Goal: Book appointment/travel/reservation

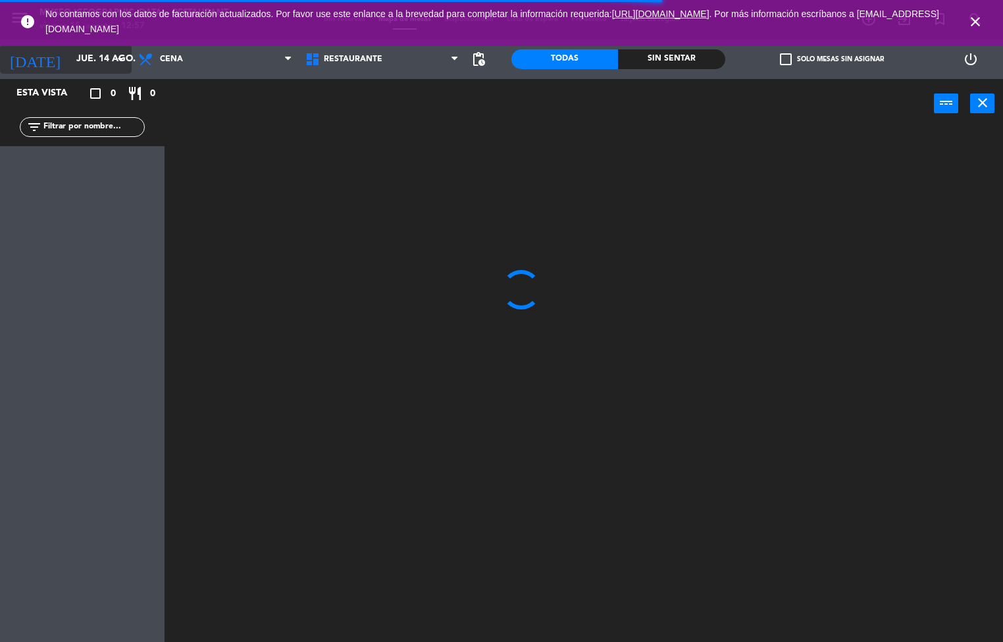
click at [87, 59] on input "jue. 14 ago." at bounding box center [132, 59] width 125 height 24
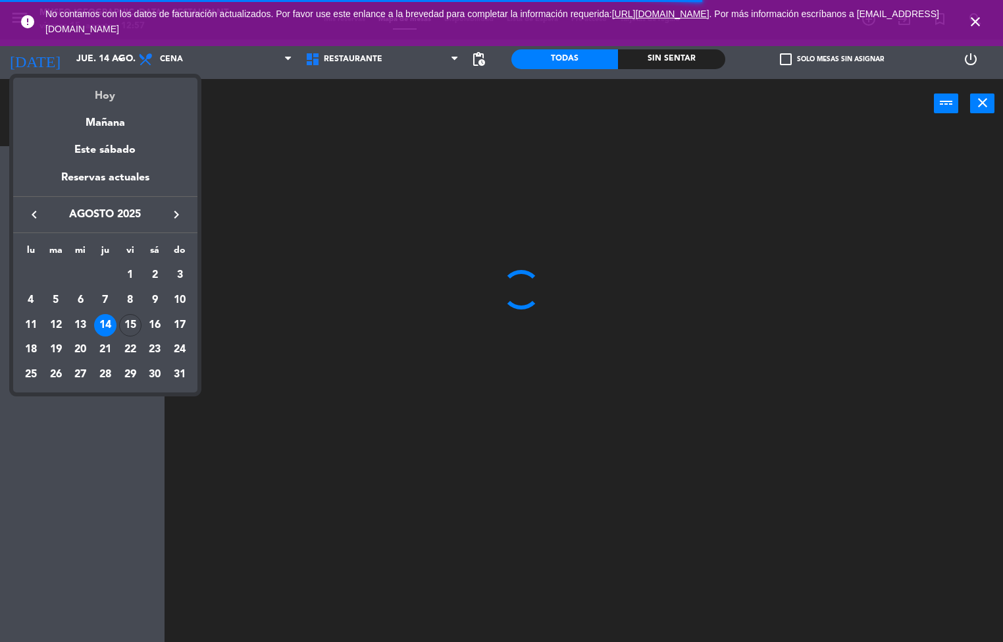
click at [119, 99] on div "Hoy" at bounding box center [105, 91] width 184 height 27
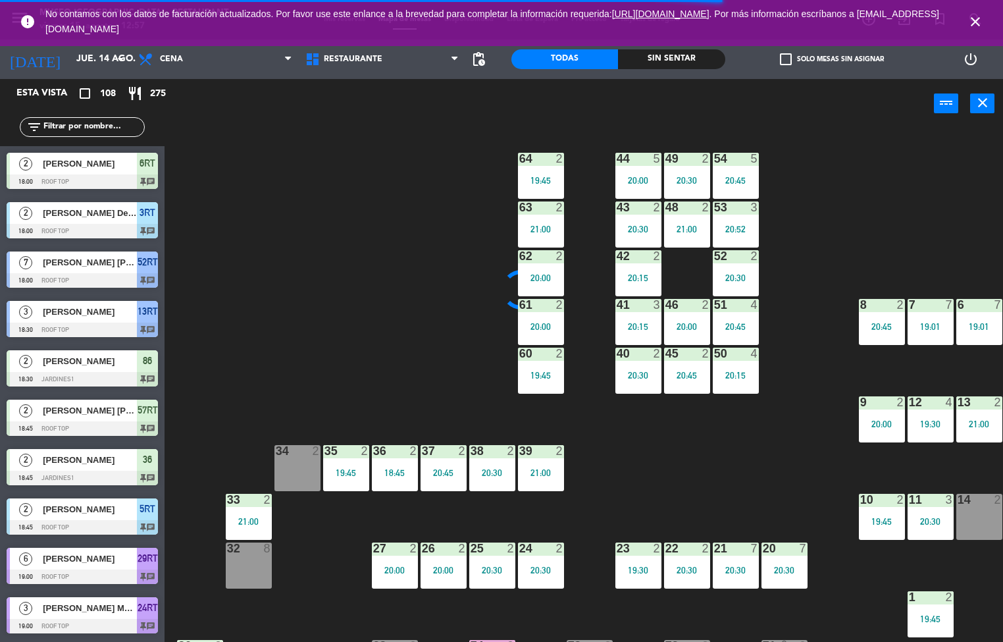
type input "vie. 15 ago."
click at [103, 103] on div "Esta vista crop_square 108 restaurant 275" at bounding box center [82, 93] width 165 height 29
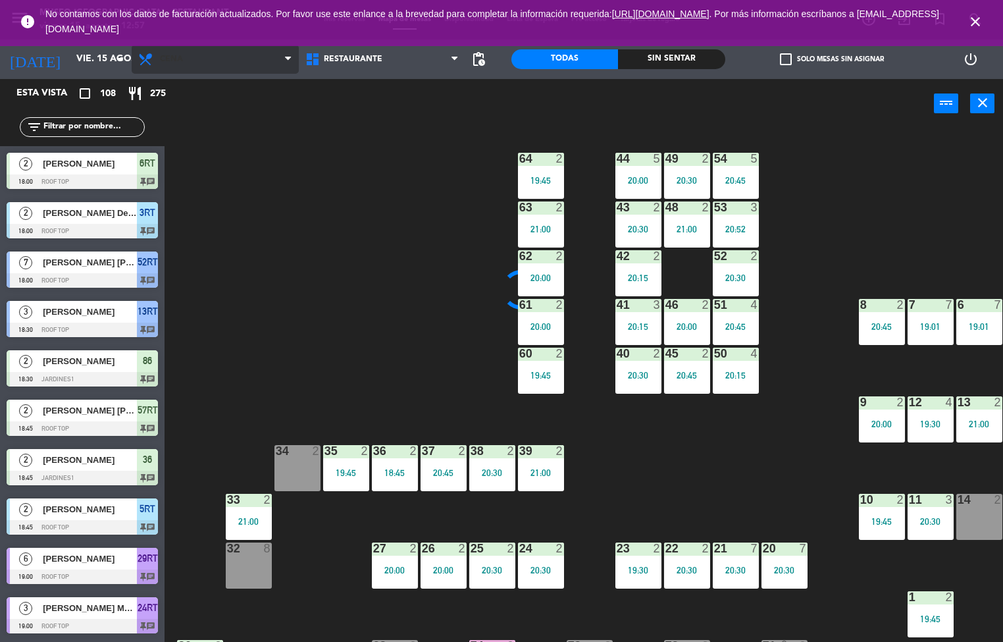
click at [207, 60] on span "Cena" at bounding box center [215, 59] width 167 height 29
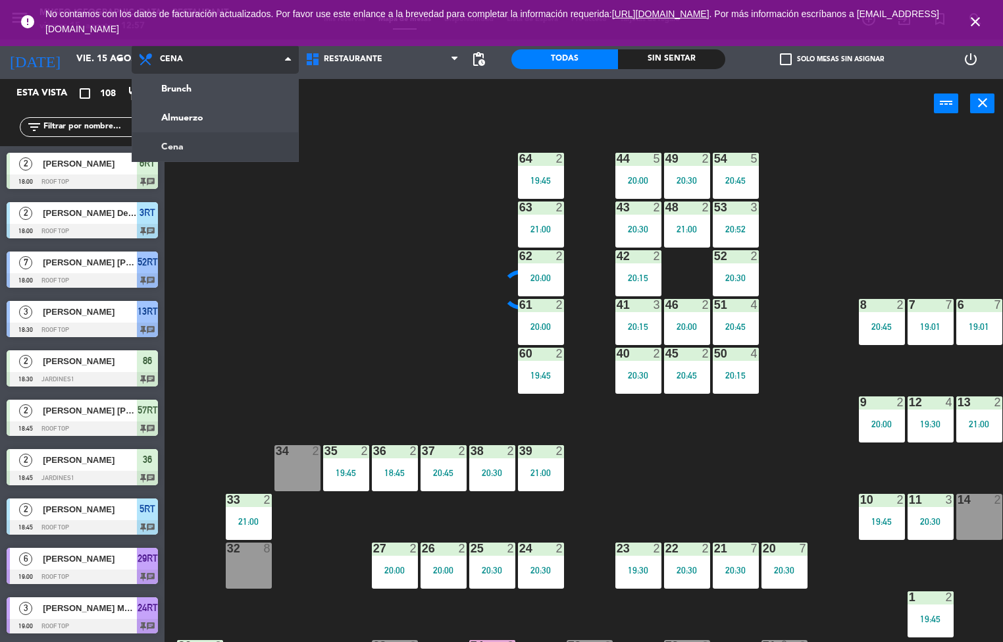
click at [205, 105] on ng-component "menu [GEOGRAPHIC_DATA] - Restaurant viernes 15. agosto - 12:57 Mis reservas Map…" at bounding box center [501, 321] width 1003 height 643
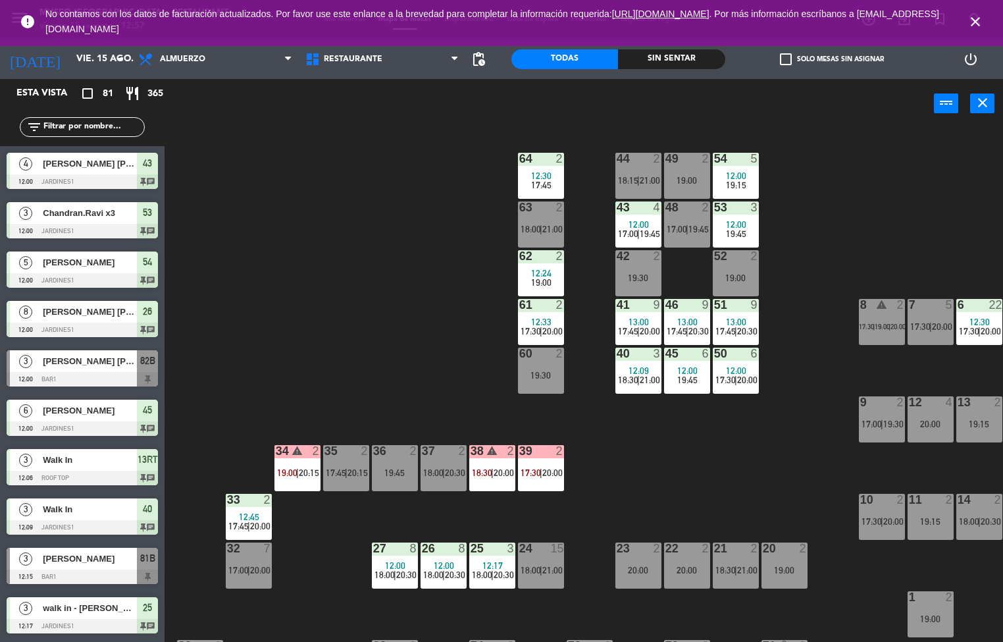
click at [404, 496] on div "44 2 18:15 | 21:00 49 2 19:00 54 5 12:00 19:15 64 2 12:30 17:45 48 2 17:00 | 19…" at bounding box center [588, 386] width 829 height 514
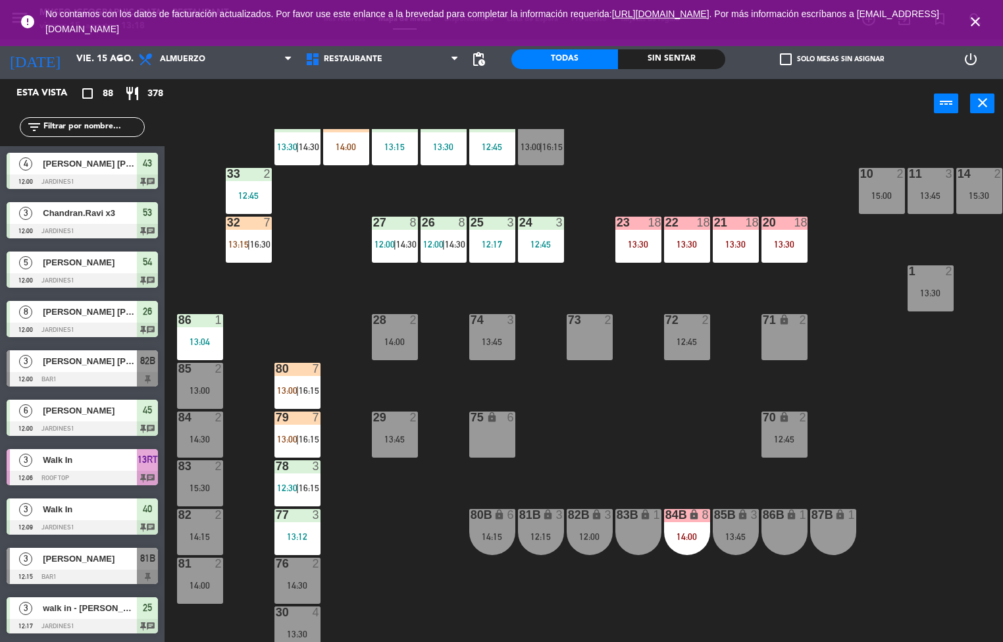
scroll to position [190, 0]
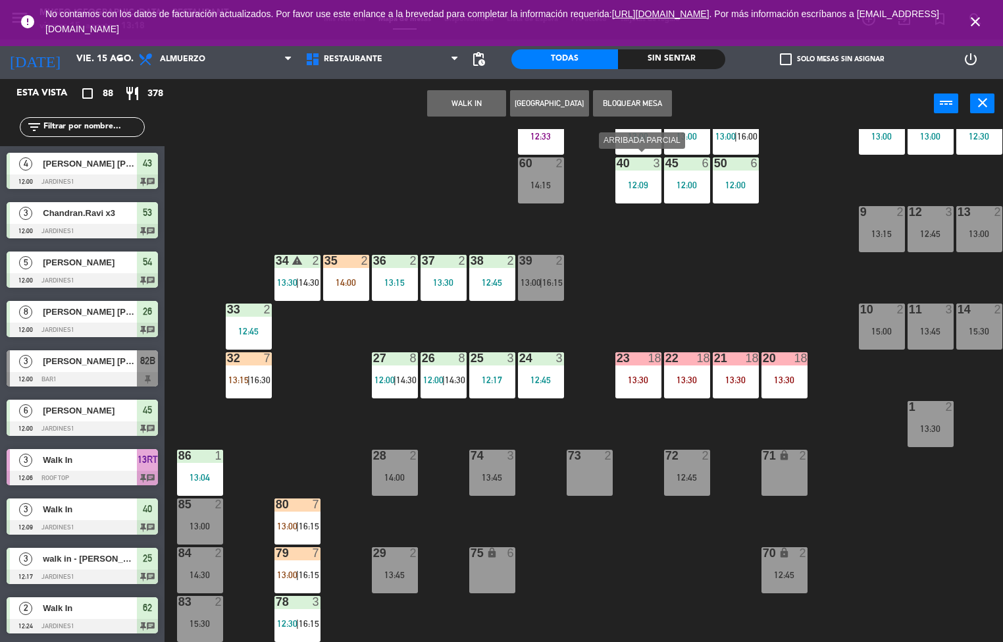
scroll to position [0, 0]
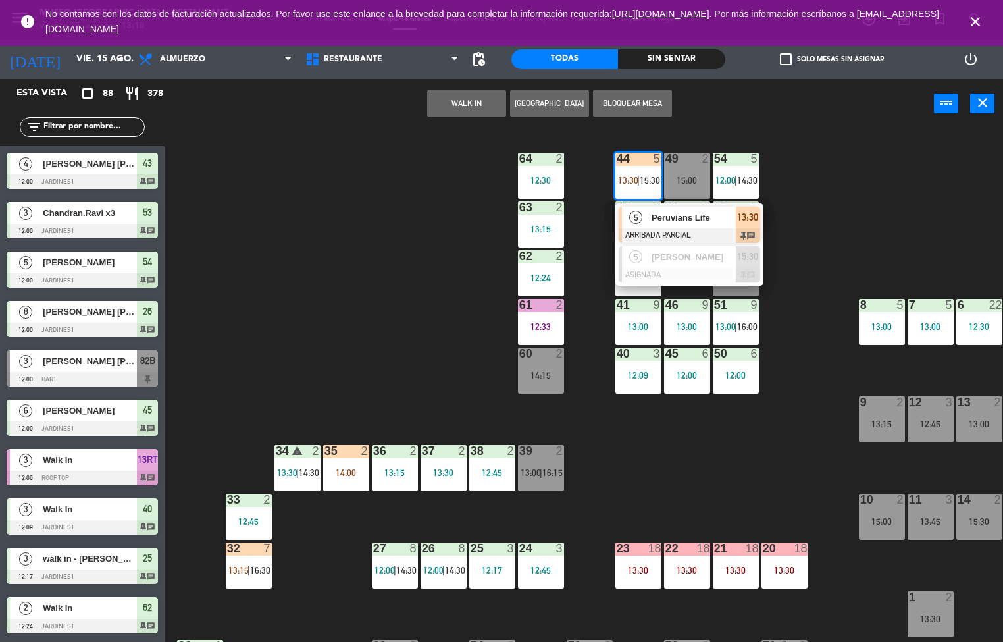
click at [382, 302] on div "44 5 13:30 | 15:30 5 [DEMOGRAPHIC_DATA] Life ARRIBADA PARCIAL 13:30 chat 5 [PER…" at bounding box center [588, 386] width 829 height 514
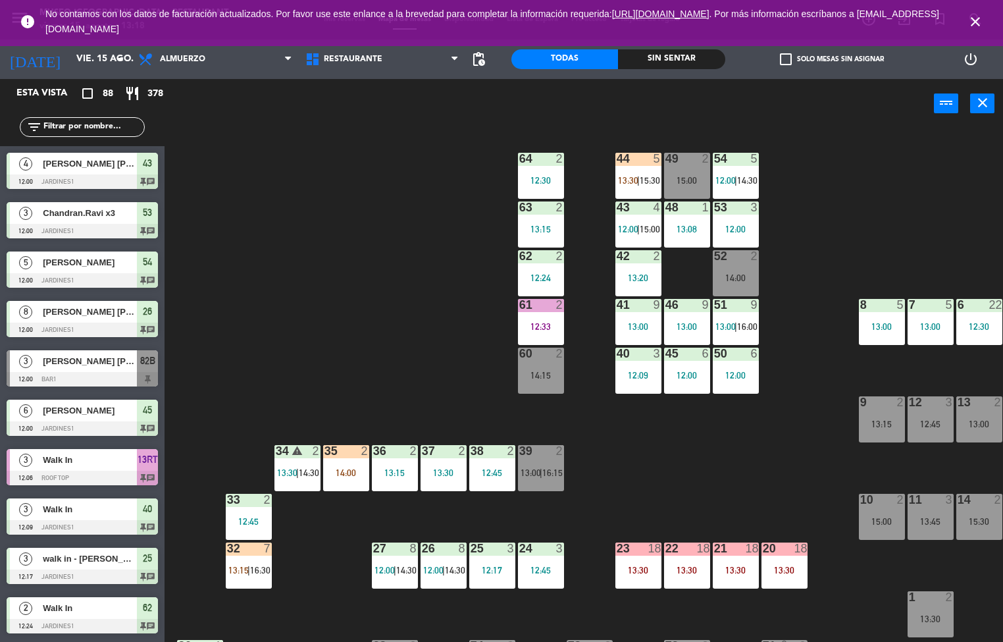
scroll to position [383, 0]
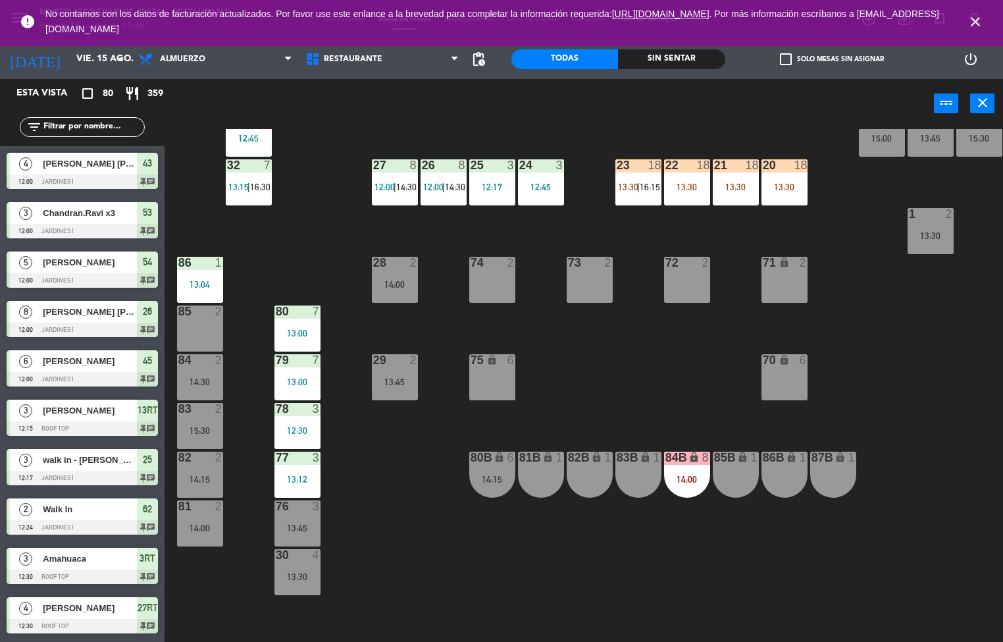
click at [401, 563] on div "44 5 13:30 | 15:30 49 2 15:00 54 5 12:00 | 14:30 64 2 12:30 48 1 13:08 53 3 12:…" at bounding box center [588, 386] width 829 height 514
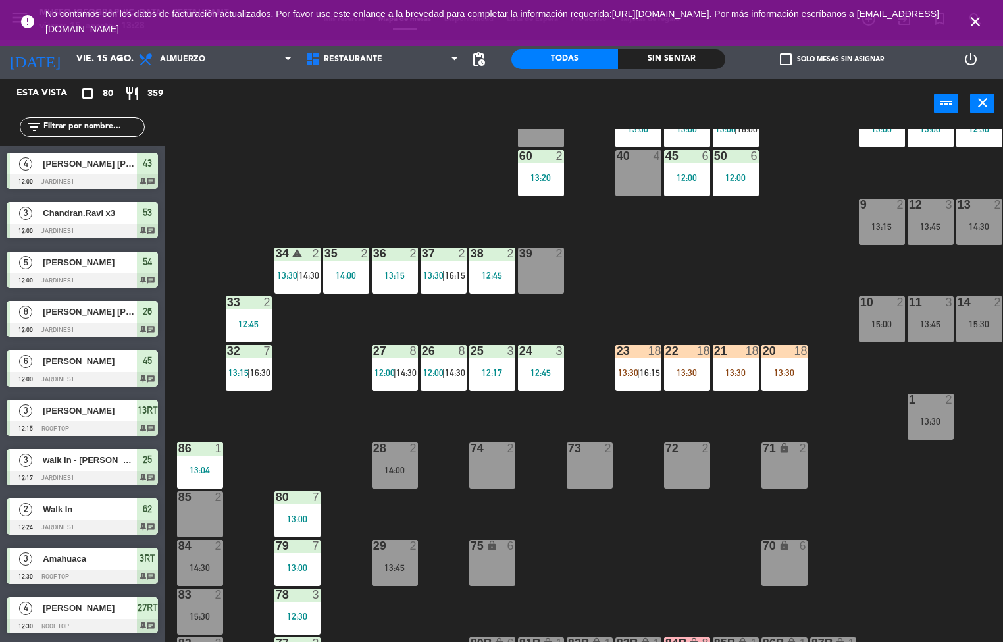
click at [338, 275] on div "14:00" at bounding box center [346, 275] width 46 height 9
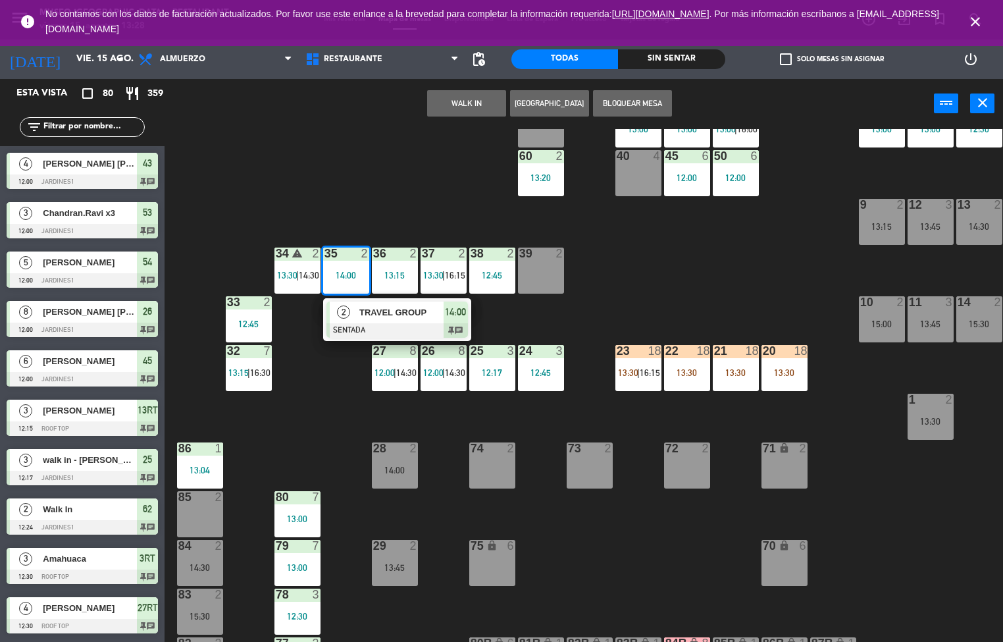
click at [382, 322] on div "TRAVEL GROUP" at bounding box center [401, 313] width 86 height 22
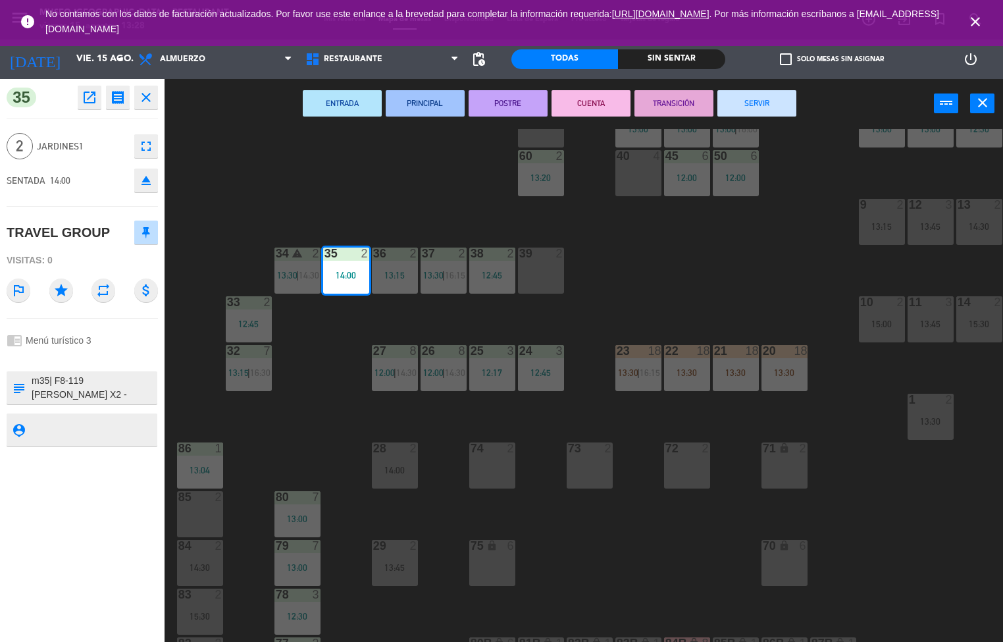
click at [82, 99] on icon "open_in_new" at bounding box center [90, 98] width 16 height 16
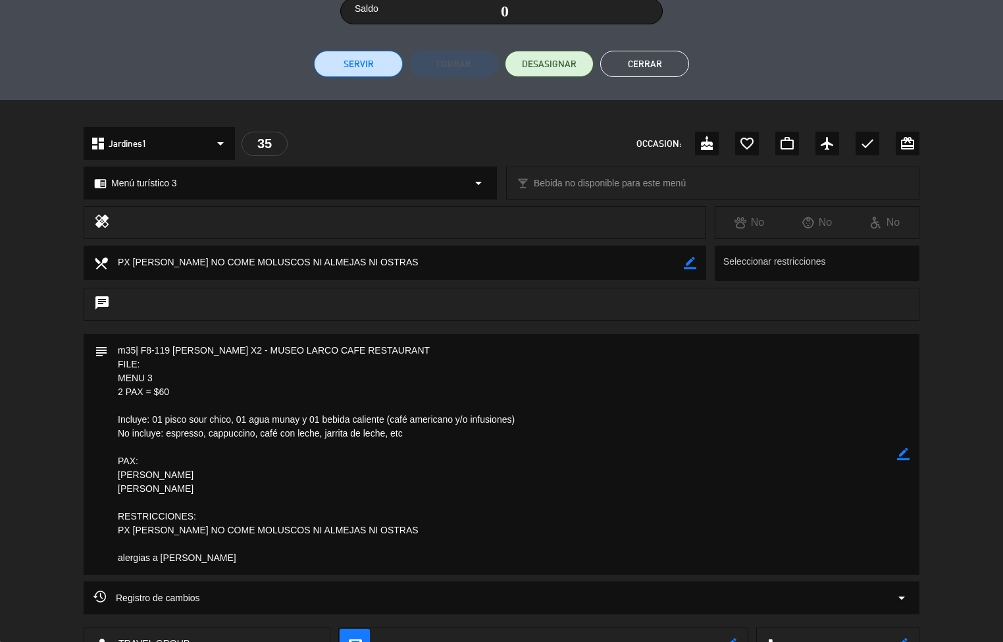
scroll to position [387, 0]
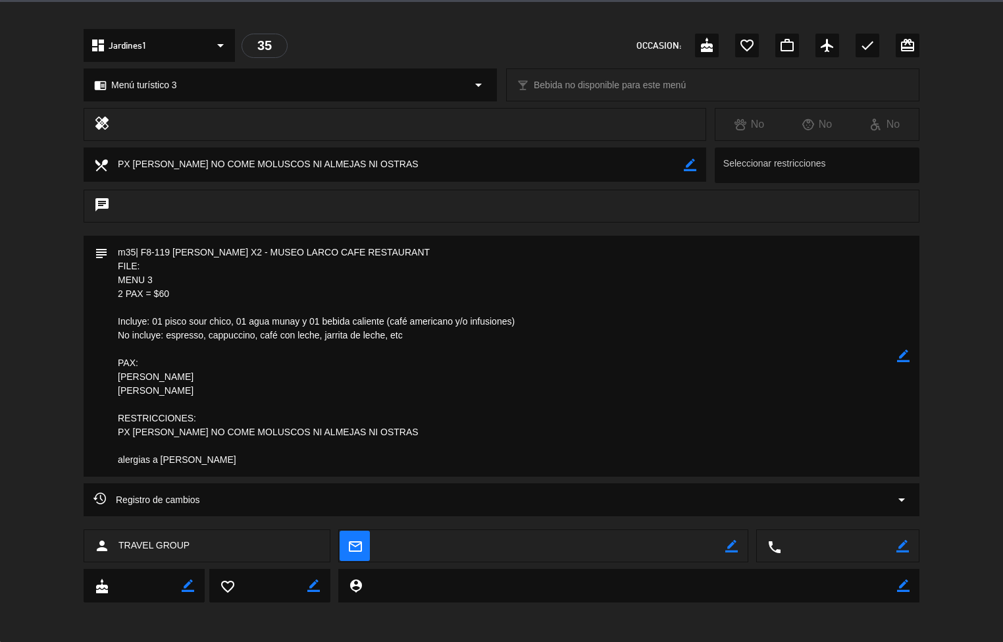
click at [90, 312] on div "subject border_color" at bounding box center [502, 356] width 836 height 241
click at [84, 315] on div "subject border_color" at bounding box center [502, 356] width 836 height 241
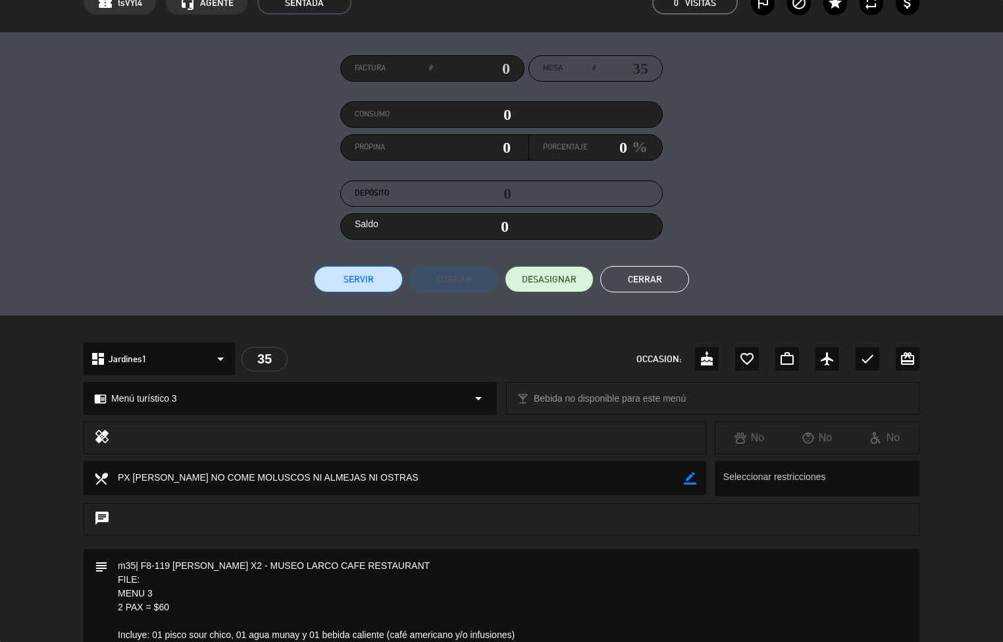
scroll to position [0, 0]
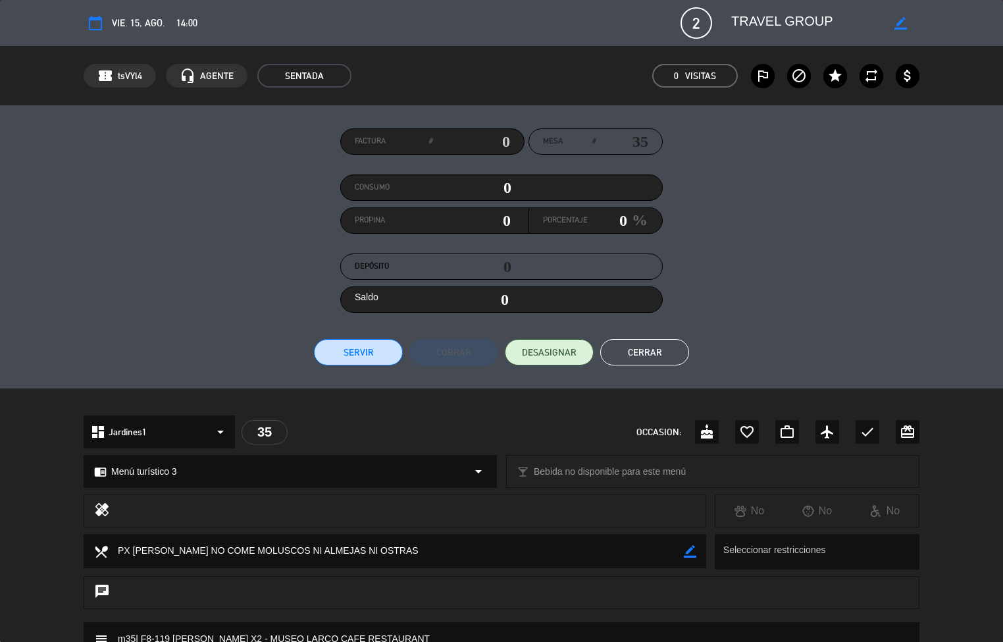
click at [658, 350] on button "Cerrar" at bounding box center [644, 352] width 89 height 26
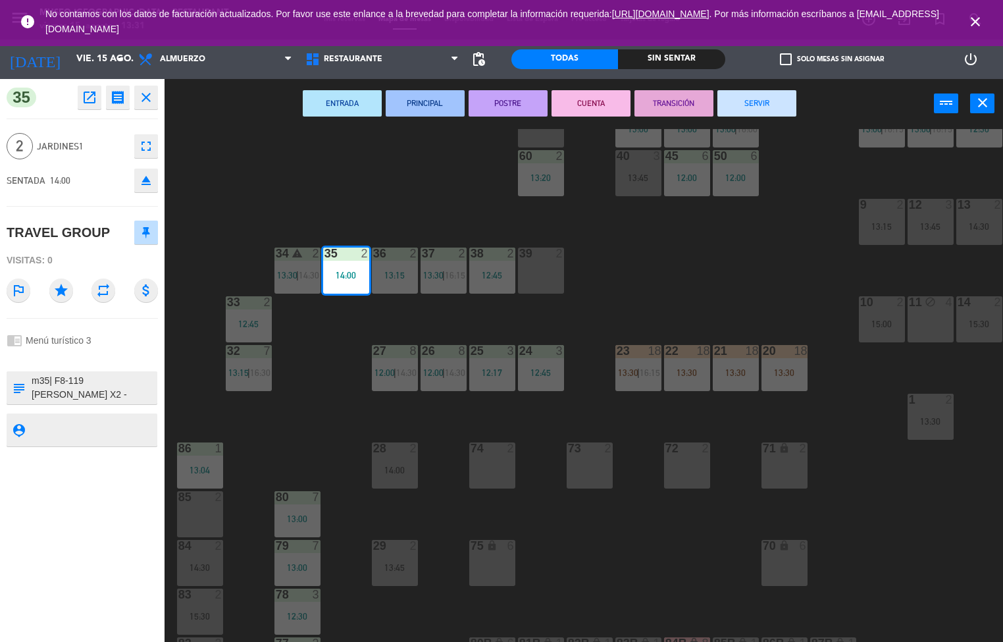
click at [318, 458] on div "44 5 13:30 | 15:30 49 2 15:00 54 5 12:00 | 14:30 64 2 12:30 48 1 13:08 53 3 12:…" at bounding box center [588, 386] width 829 height 514
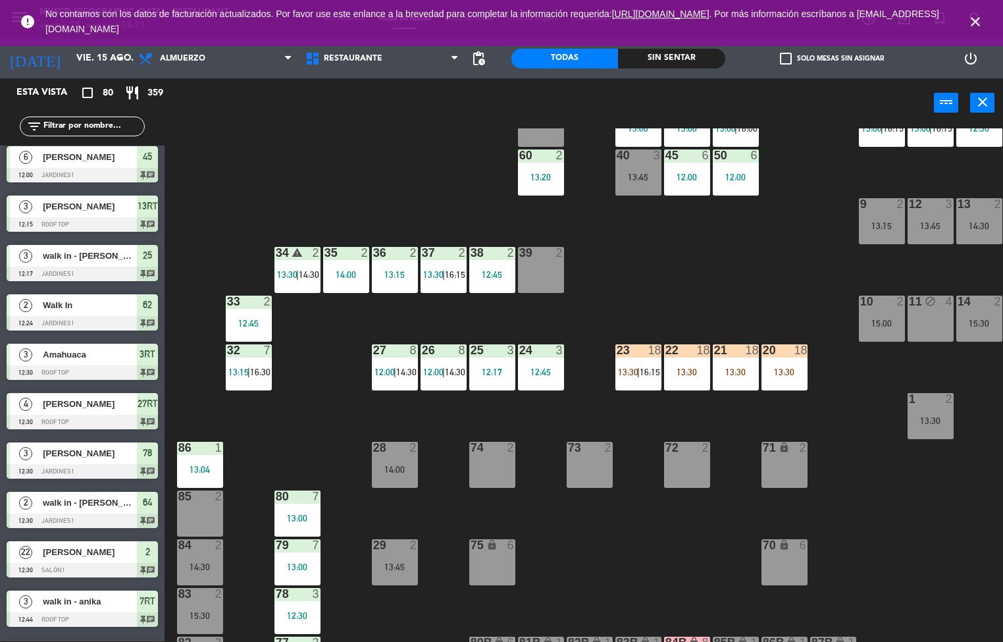
scroll to position [439, 0]
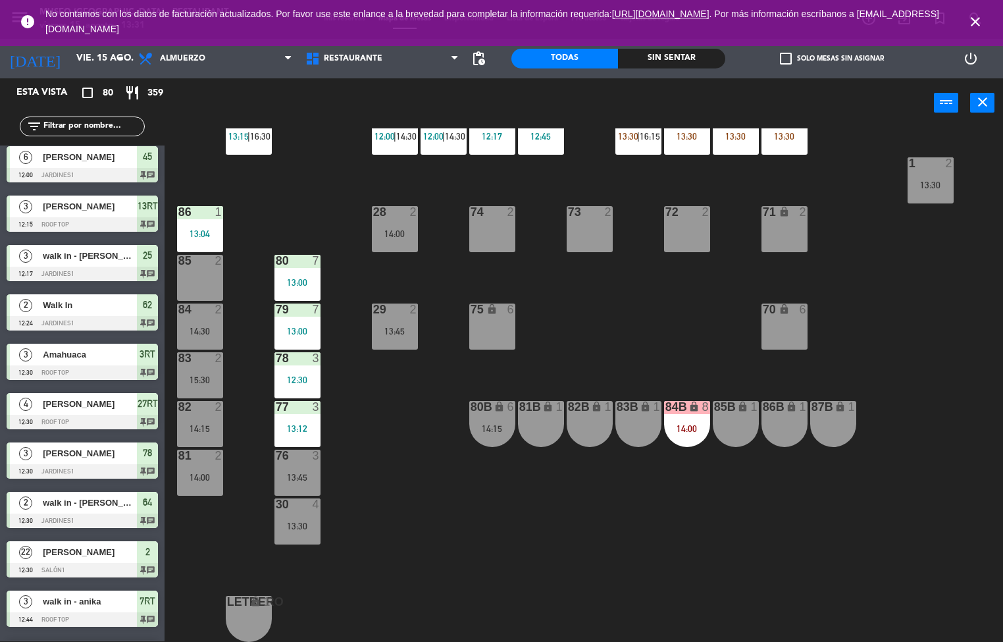
click at [300, 278] on div "13:00" at bounding box center [298, 282] width 46 height 9
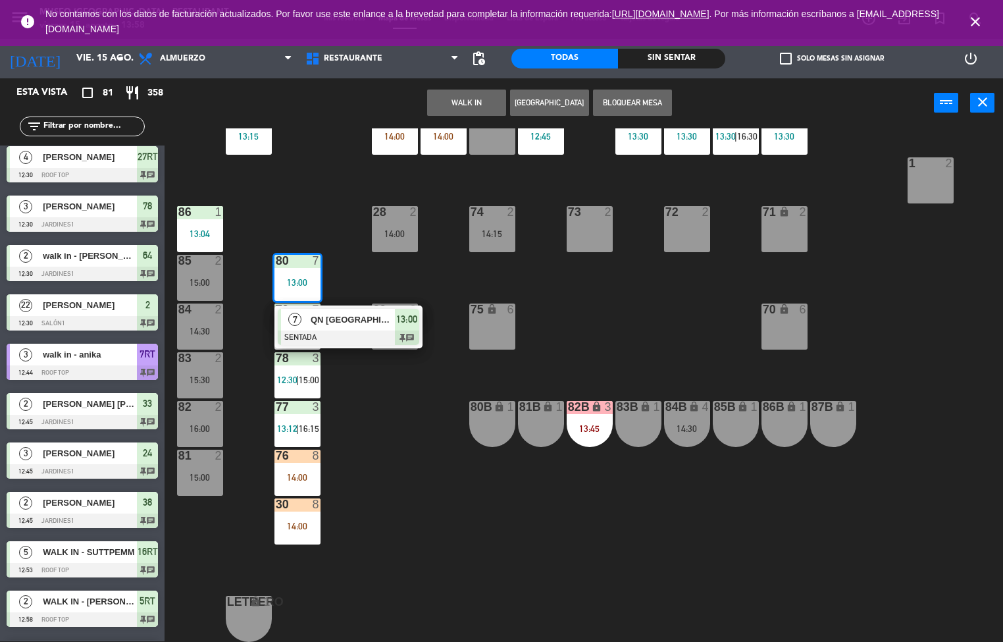
click at [610, 318] on div "44 5 13:30 | 15:30 49 2 54 5 12:00 64 2 12:30 48 2 53 3 13:45 63 block 2 15:30 …" at bounding box center [588, 385] width 829 height 514
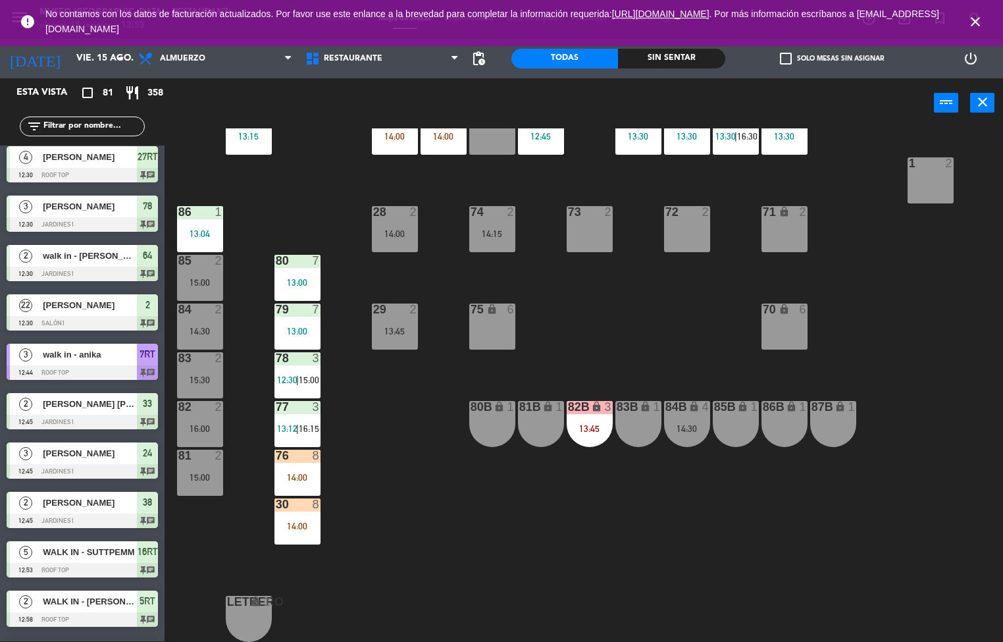
click at [295, 423] on span "13:12" at bounding box center [287, 428] width 20 height 11
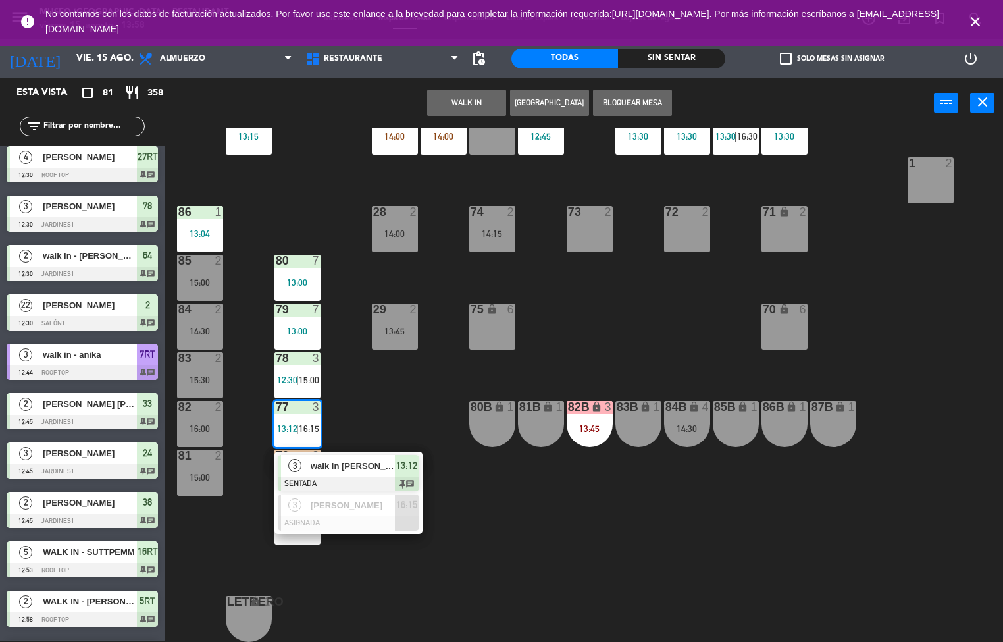
click at [334, 477] on div at bounding box center [349, 484] width 142 height 14
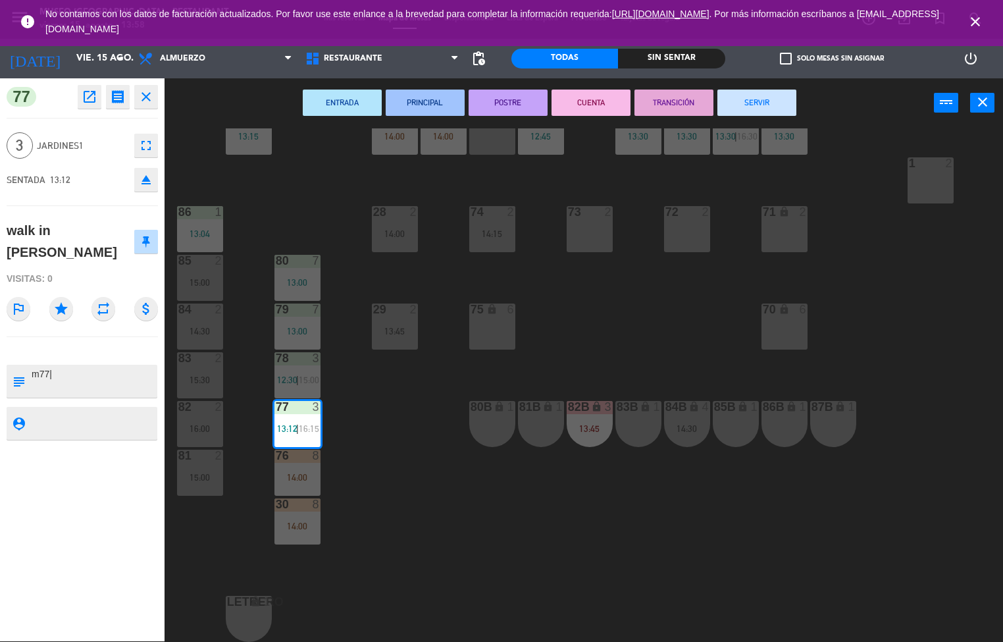
click at [377, 479] on div "44 5 13:30 | 15:30 49 2 54 5 12:00 64 2 12:30 48 2 53 3 13:45 63 block 2 15:30 …" at bounding box center [588, 385] width 829 height 514
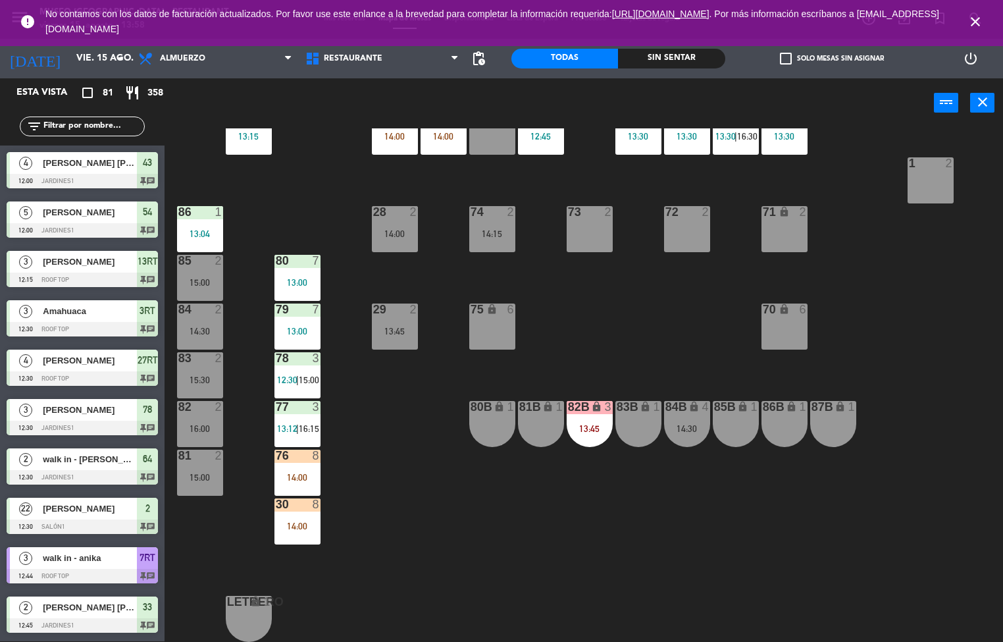
scroll to position [1, 0]
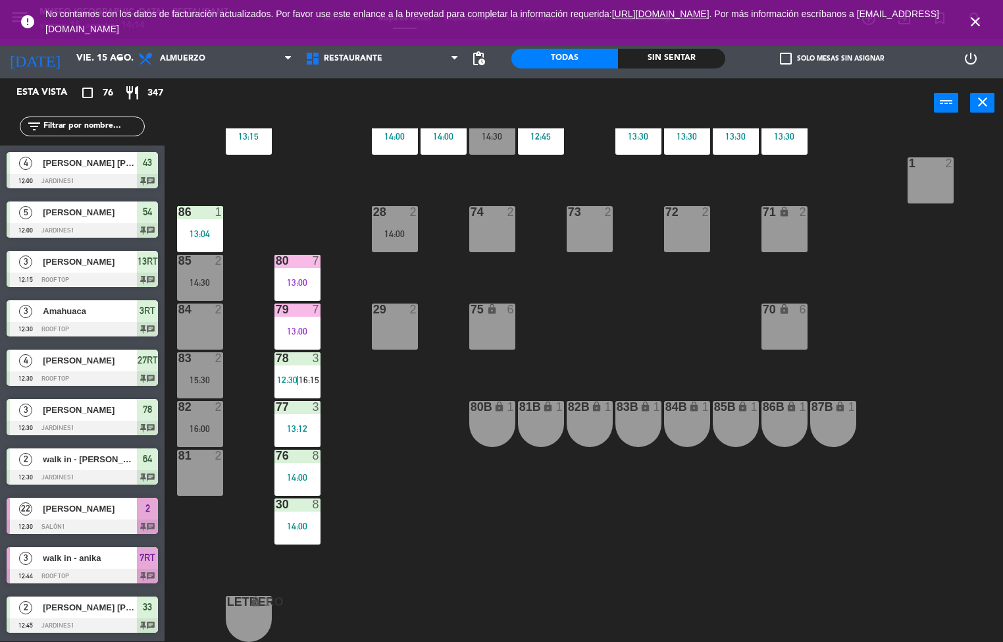
click at [393, 538] on div "44 5 13:30 | 15:30 49 2 54 5 12:00 | 15:00 64 2 12:30 48 2 53 4 14:15 63 2 15:3…" at bounding box center [588, 385] width 829 height 514
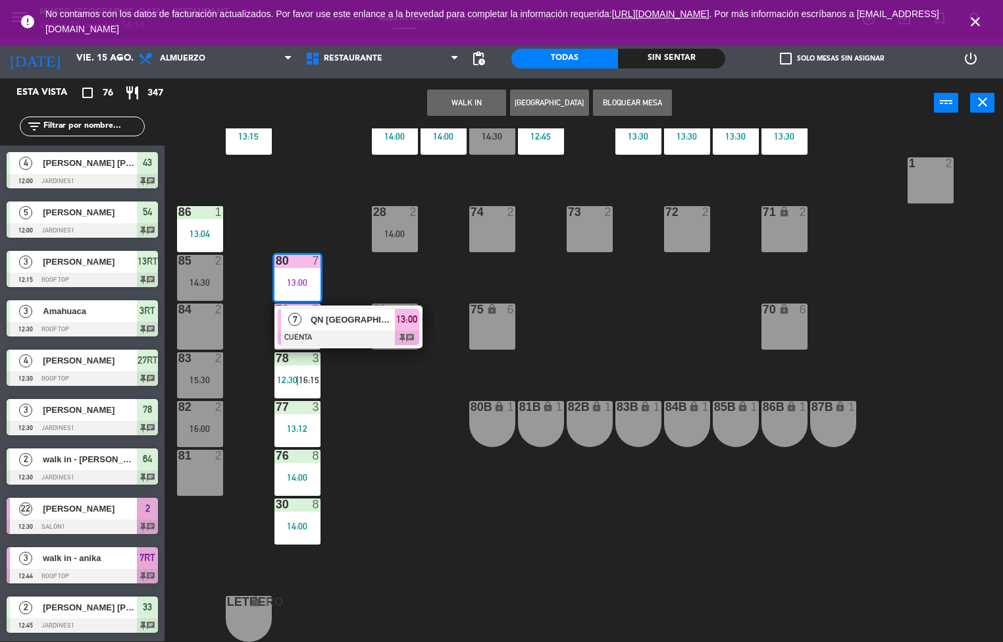
click at [336, 313] on span "QN [GEOGRAPHIC_DATA]" at bounding box center [353, 320] width 84 height 14
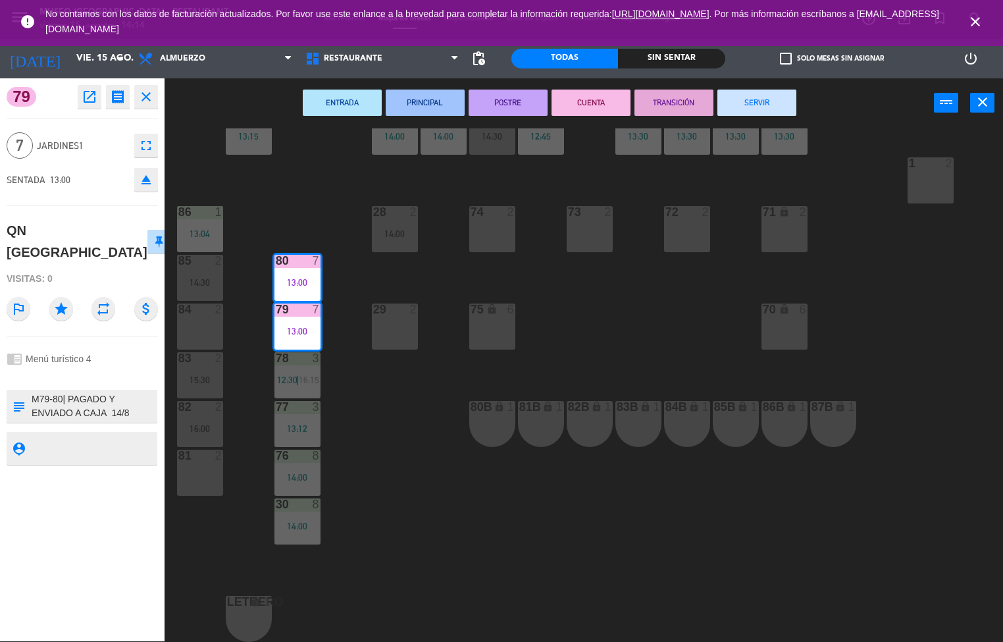
click at [92, 97] on icon "open_in_new" at bounding box center [90, 97] width 16 height 16
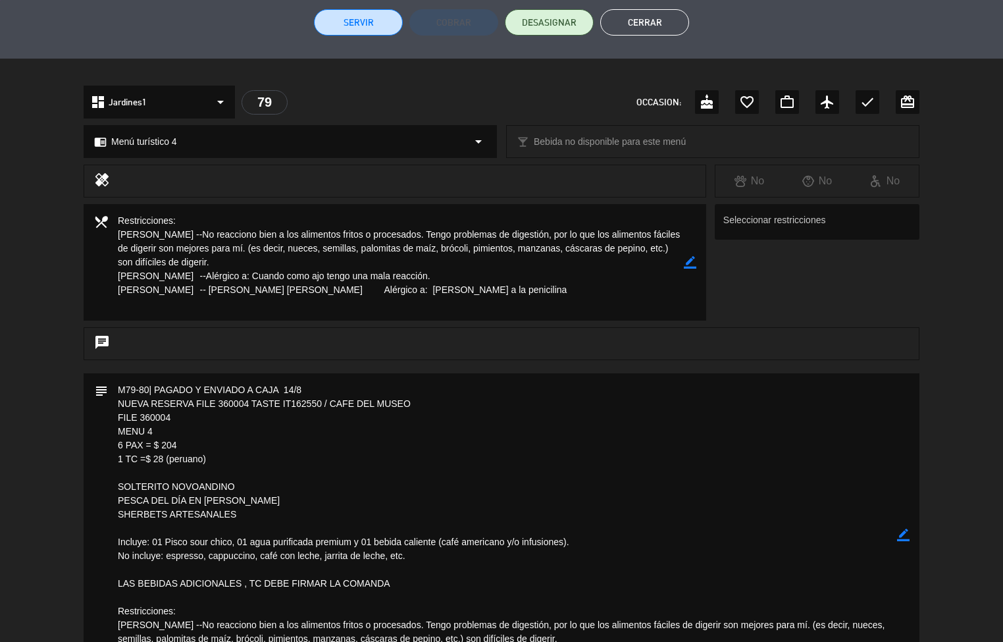
scroll to position [369, 0]
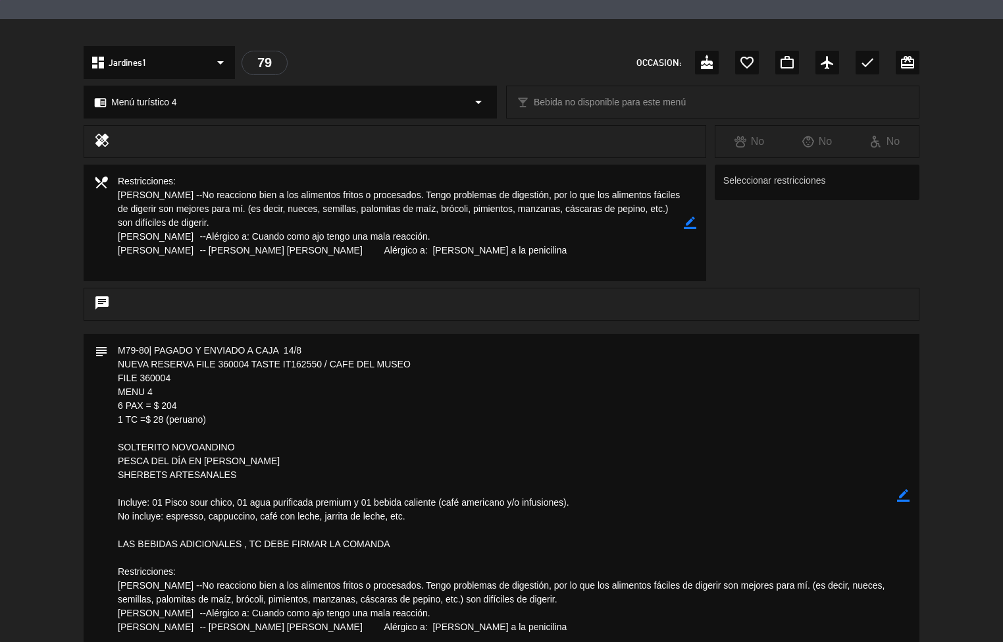
click at [269, 277] on textarea at bounding box center [396, 223] width 576 height 117
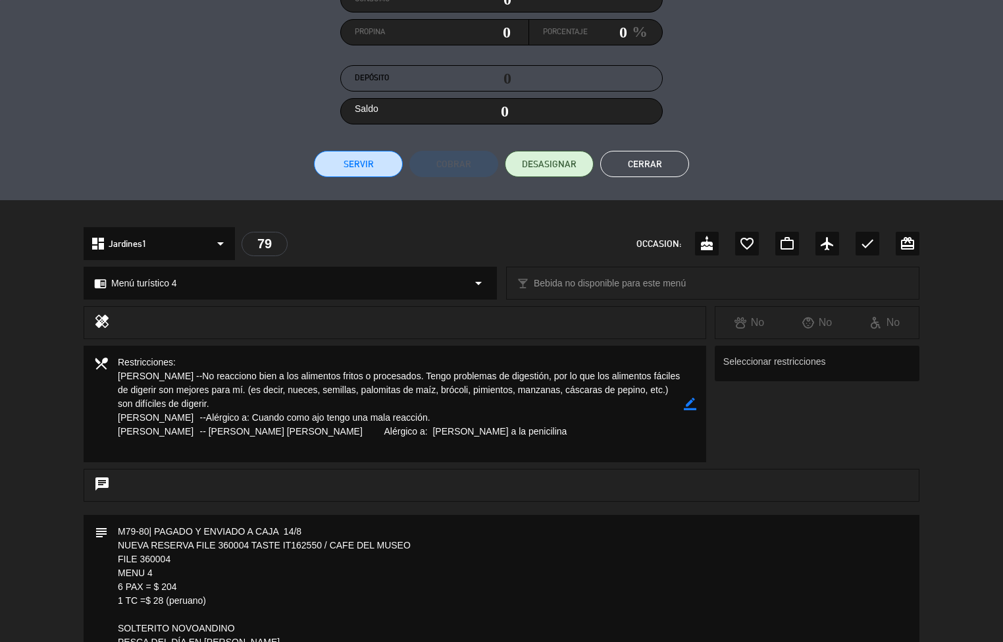
scroll to position [0, 0]
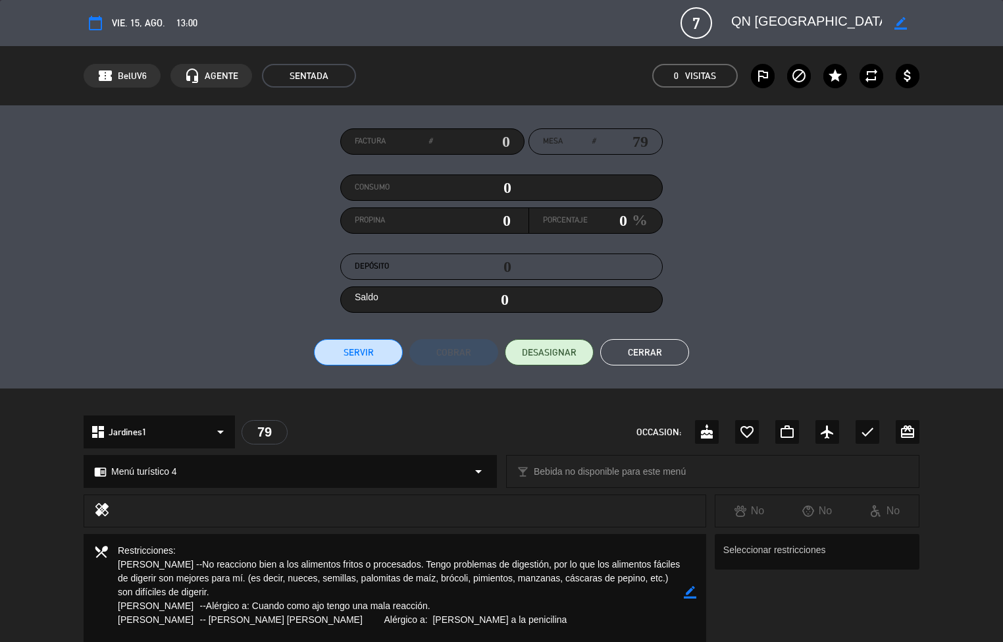
click at [646, 356] on button "Cerrar" at bounding box center [644, 352] width 89 height 26
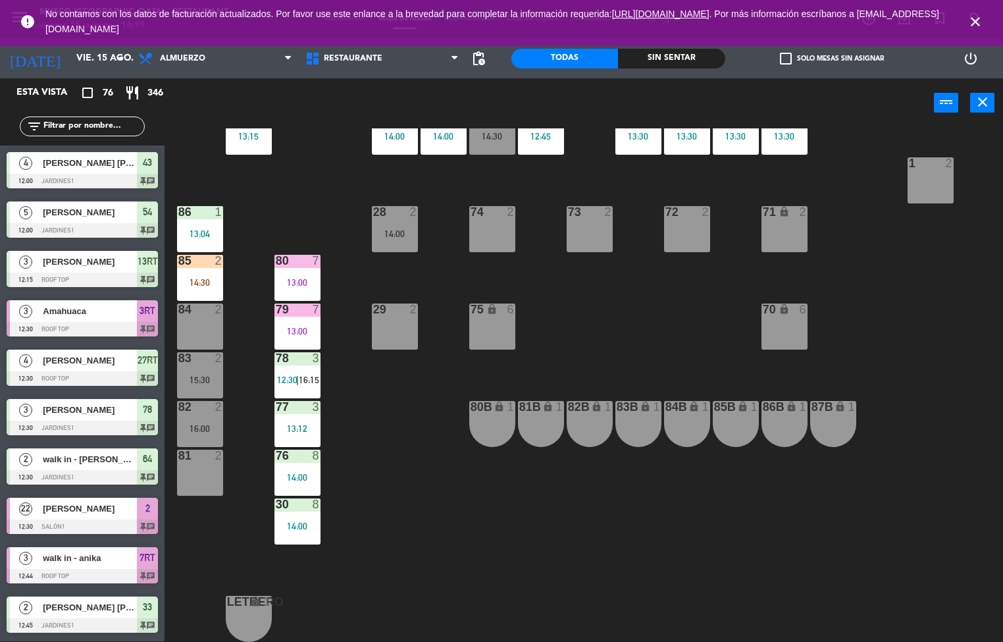
scroll to position [226, 0]
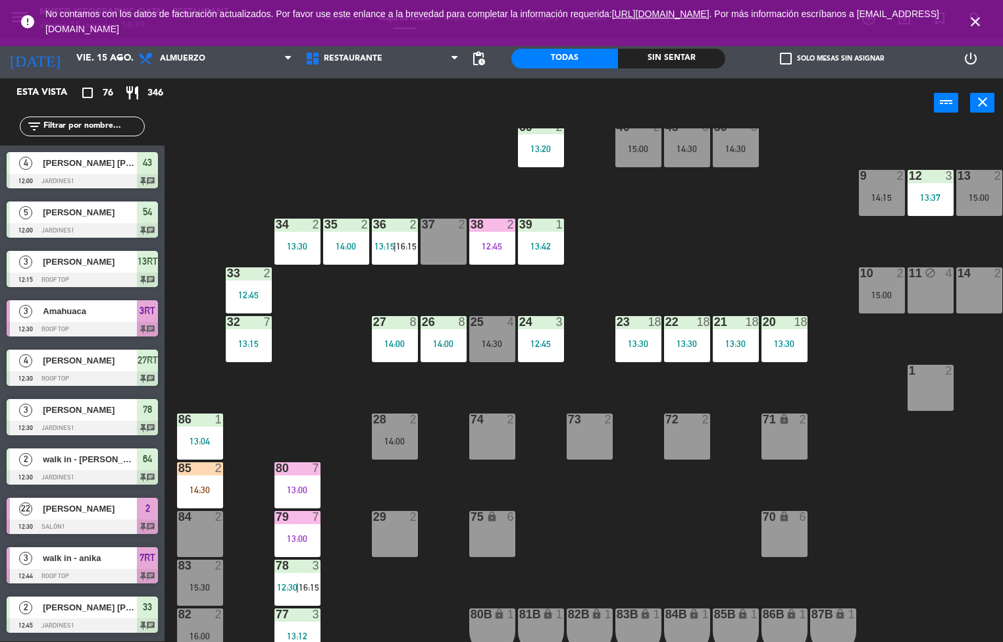
click at [280, 246] on div "13:30" at bounding box center [298, 246] width 46 height 9
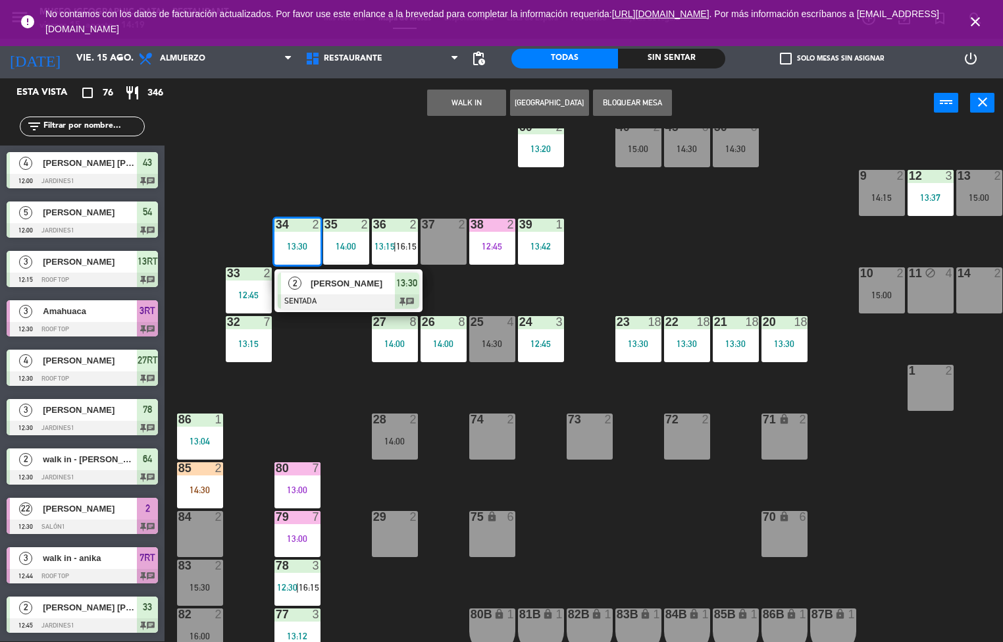
click at [354, 280] on span "[PERSON_NAME]" at bounding box center [353, 284] width 84 height 14
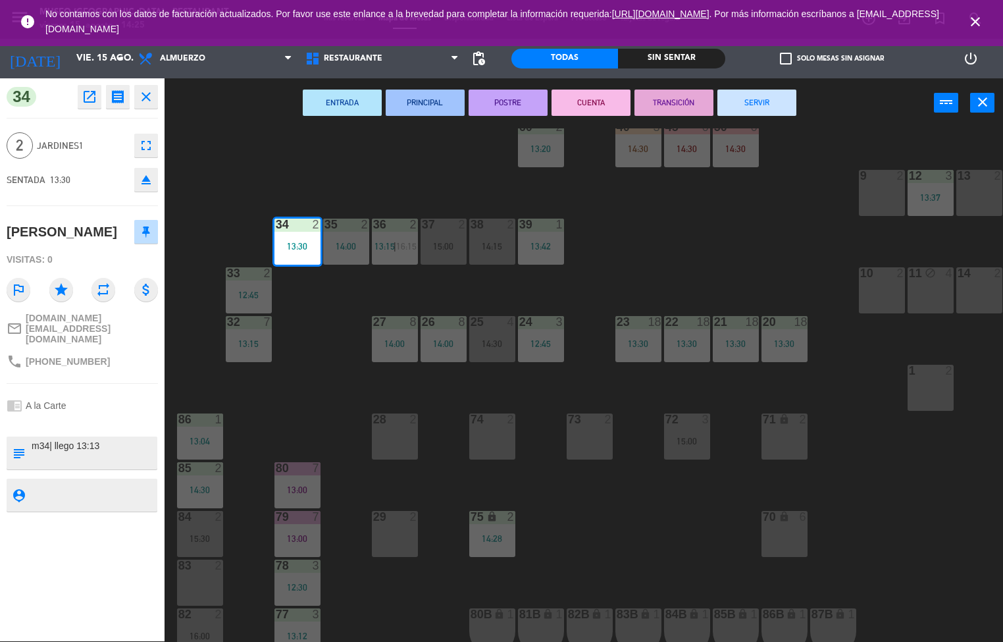
click at [753, 516] on div "70" at bounding box center [763, 517] width 22 height 13
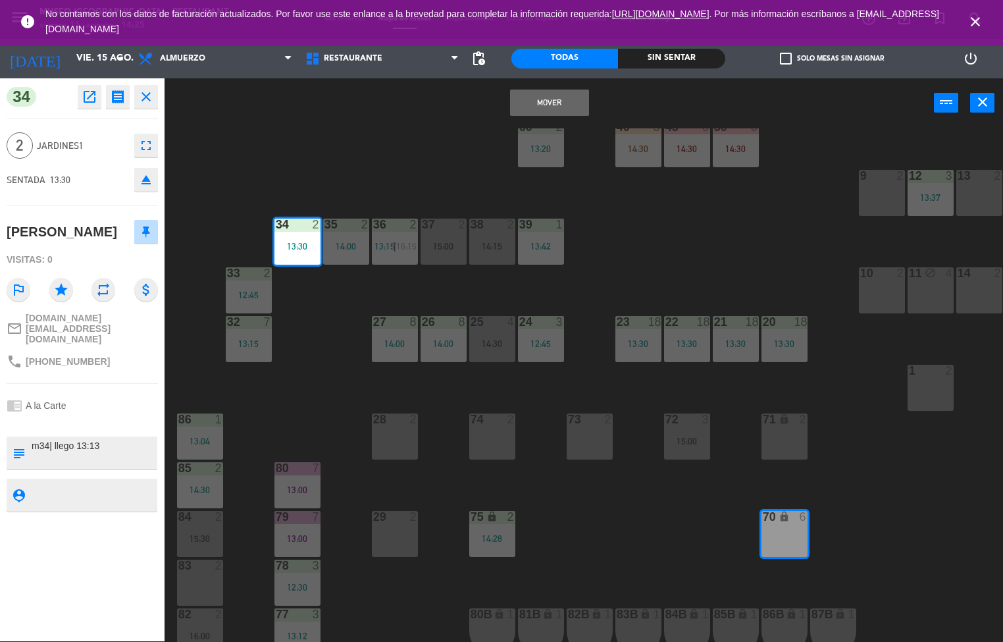
click at [872, 494] on div "44 5 13:30 | 15:30 49 2 54 5 12:00 64 2 12:30 48 2 15:00 53 4 14:15 | 16:15 63 …" at bounding box center [588, 385] width 829 height 514
click at [883, 535] on div "44 5 13:30 | 15:30 49 2 54 5 12:00 64 2 12:30 48 2 15:00 53 4 14:15 | 16:15 63 …" at bounding box center [588, 385] width 829 height 514
click at [887, 542] on div "44 5 13:30 | 15:30 49 2 54 5 12:00 64 2 12:30 48 2 15:00 53 4 14:15 | 16:15 63 …" at bounding box center [588, 385] width 829 height 514
click at [880, 547] on div "44 5 13:30 | 15:30 49 2 54 5 12:00 64 2 12:30 48 2 15:00 53 4 14:15 | 16:15 63 …" at bounding box center [588, 385] width 829 height 514
click at [882, 548] on div "44 5 13:30 | 15:30 49 2 54 5 12:00 64 2 12:30 48 2 15:00 53 4 14:15 | 16:15 63 …" at bounding box center [588, 385] width 829 height 514
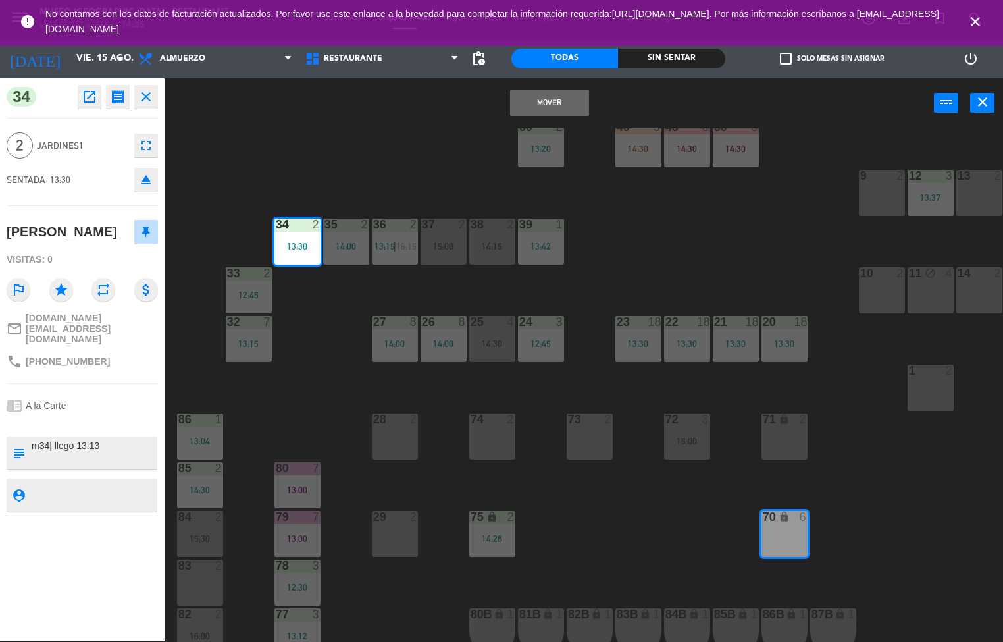
click at [887, 546] on div "44 5 13:30 | 15:30 49 2 54 5 12:00 64 2 12:30 48 2 15:00 53 4 14:15 | 16:15 63 …" at bounding box center [588, 385] width 829 height 514
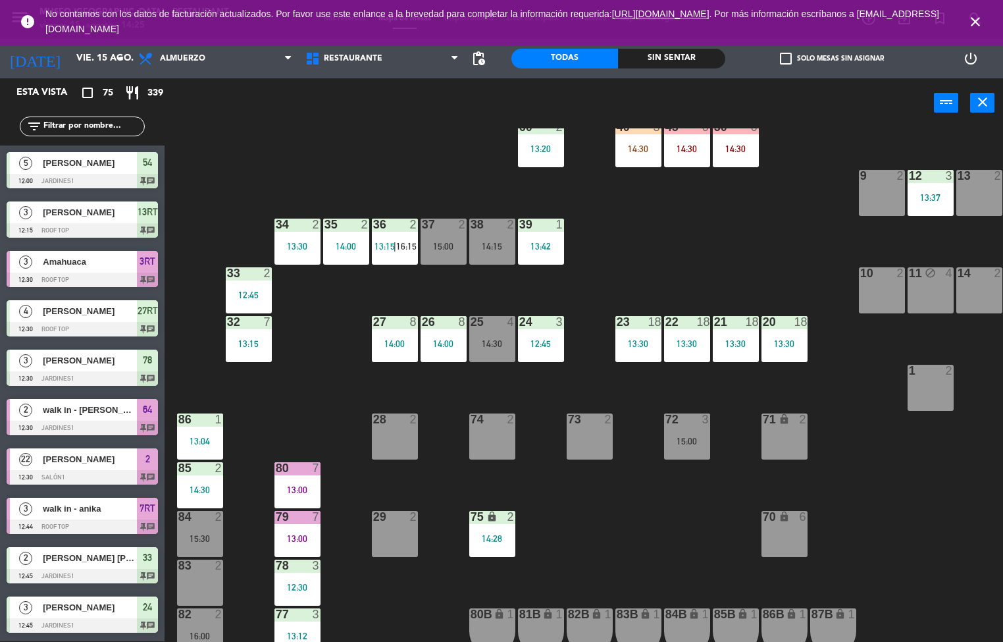
click at [876, 552] on div "44 5 13:30 | 15:30 49 2 54 5 12:00 64 2 12:30 48 2 15:00 53 4 14:15 | 16:15 63 …" at bounding box center [588, 385] width 829 height 514
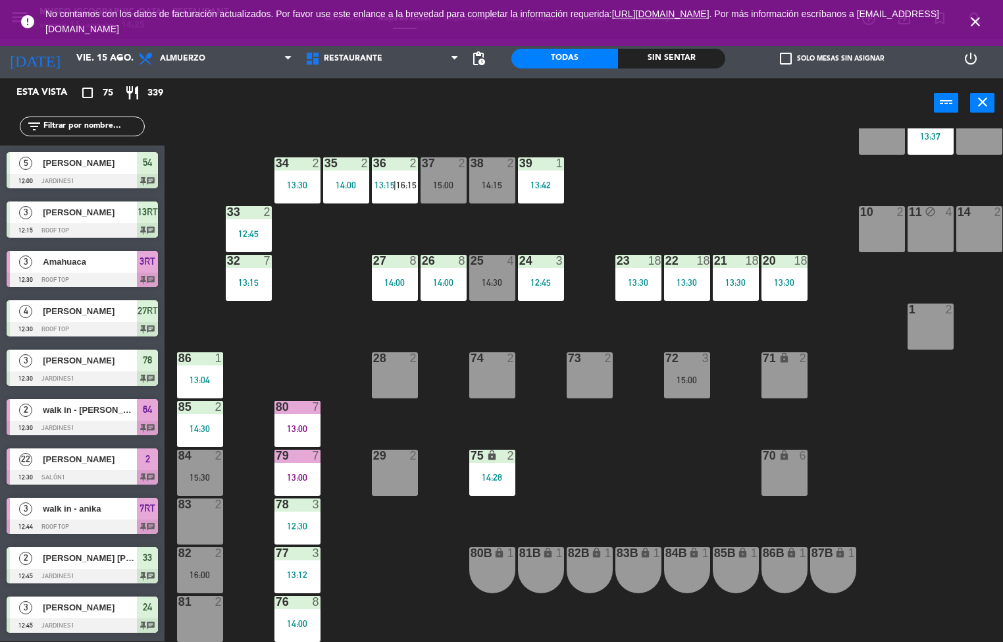
click at [290, 406] on div at bounding box center [297, 407] width 22 height 12
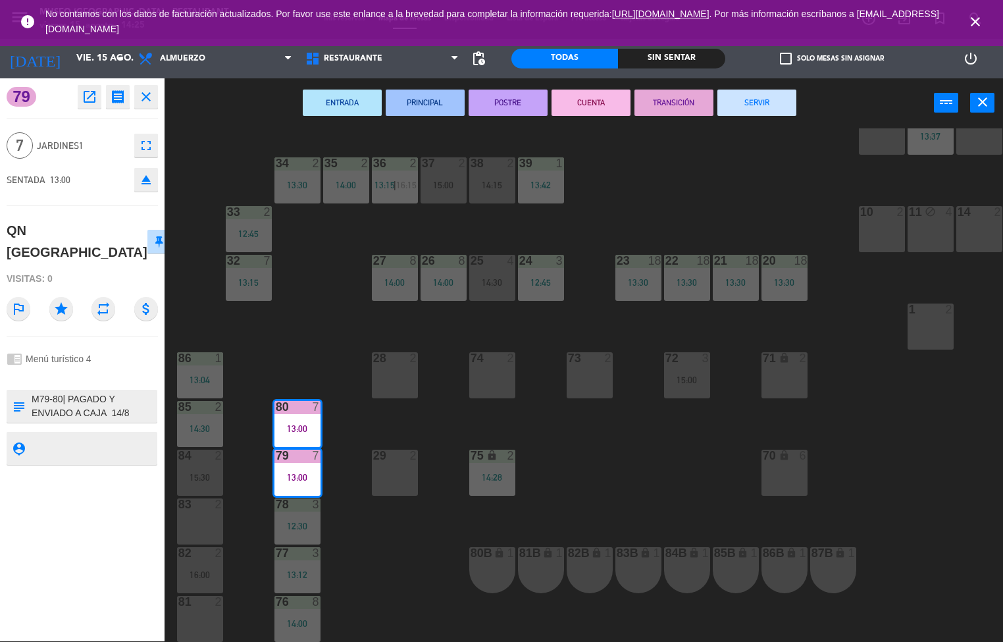
click at [768, 95] on button "SERVIR" at bounding box center [757, 103] width 79 height 26
click at [721, 178] on div "44 5 13:30 | 15:30 49 2 54 5 12:00 64 2 12:30 48 2 15:00 53 4 14:15 | 16:15 63 …" at bounding box center [588, 385] width 829 height 514
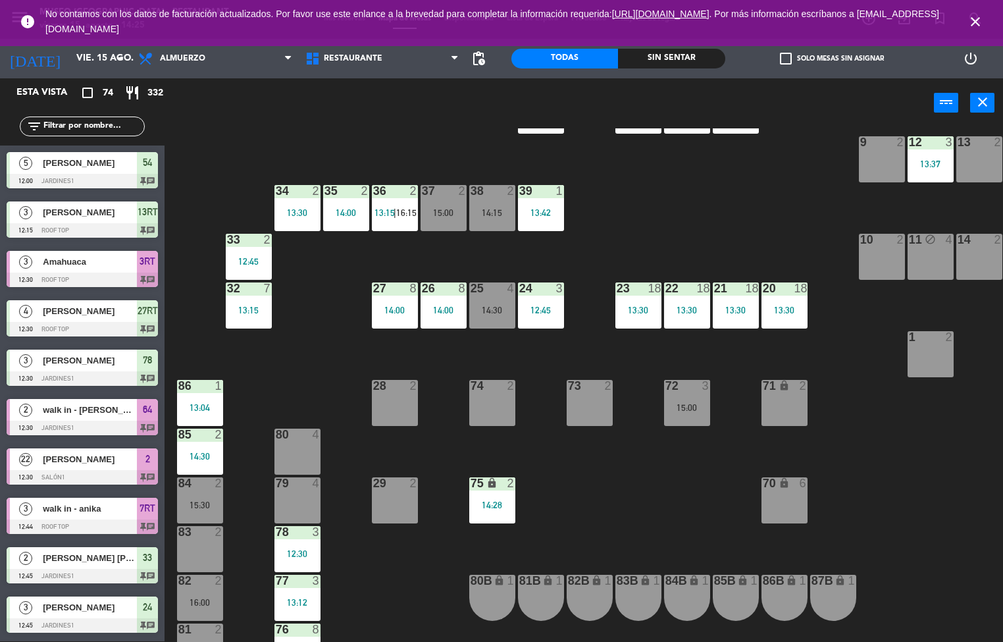
scroll to position [257, 0]
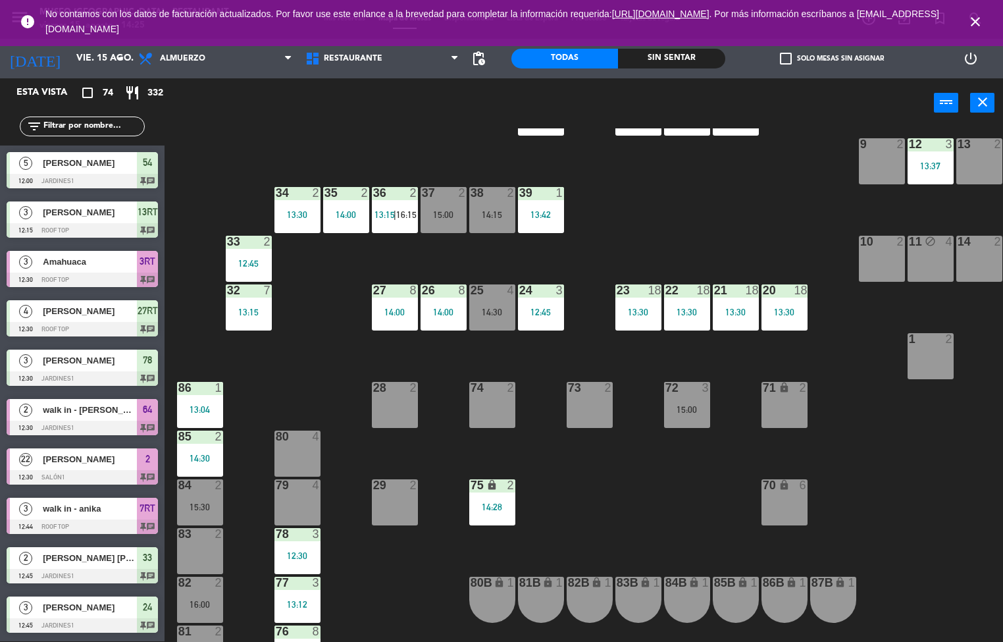
click at [257, 326] on div "32 7 13:15" at bounding box center [249, 307] width 46 height 46
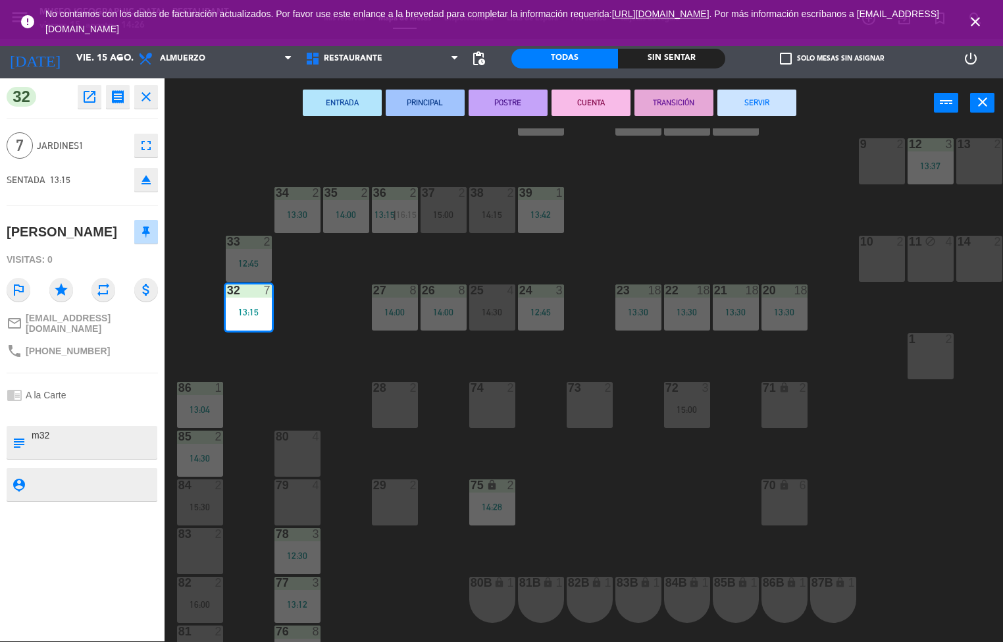
click at [439, 101] on button "PRINCIPAL" at bounding box center [425, 103] width 79 height 26
click at [425, 147] on div "44 5 13:30 | 15:30 49 2 54 5 12:00 64 2 12:30 48 2 15:00 53 4 14:15 | 16:15 63 …" at bounding box center [588, 385] width 829 height 514
click at [251, 246] on div at bounding box center [249, 242] width 22 height 12
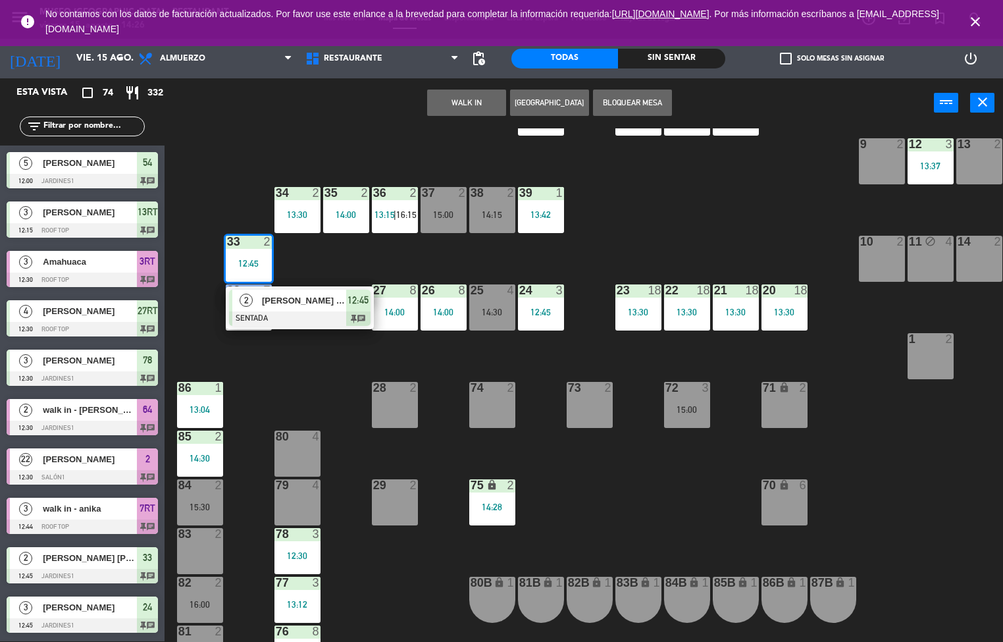
scroll to position [1, 0]
click at [309, 379] on div "44 5 13:30 | 15:30 49 2 54 5 12:00 64 2 12:30 48 2 15:00 53 4 14:15 | 16:15 63 …" at bounding box center [588, 385] width 829 height 514
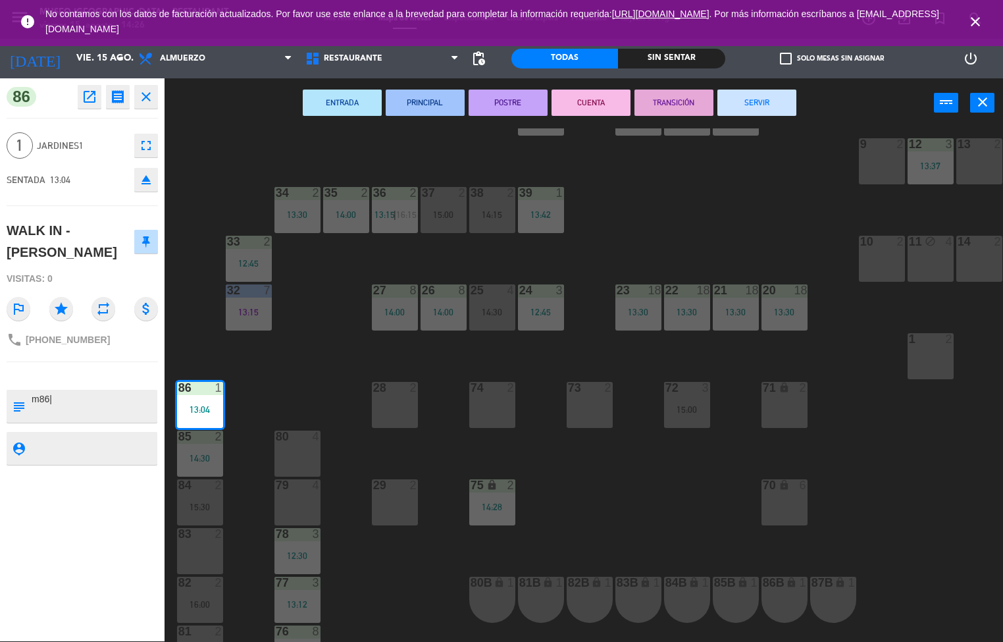
click at [518, 101] on button "POSTRE" at bounding box center [508, 103] width 79 height 26
click at [716, 200] on div "44 5 13:30 | 15:30 49 2 54 5 12:00 64 2 12:30 48 2 15:00 53 4 14:15 | 16:15 63 …" at bounding box center [588, 385] width 829 height 514
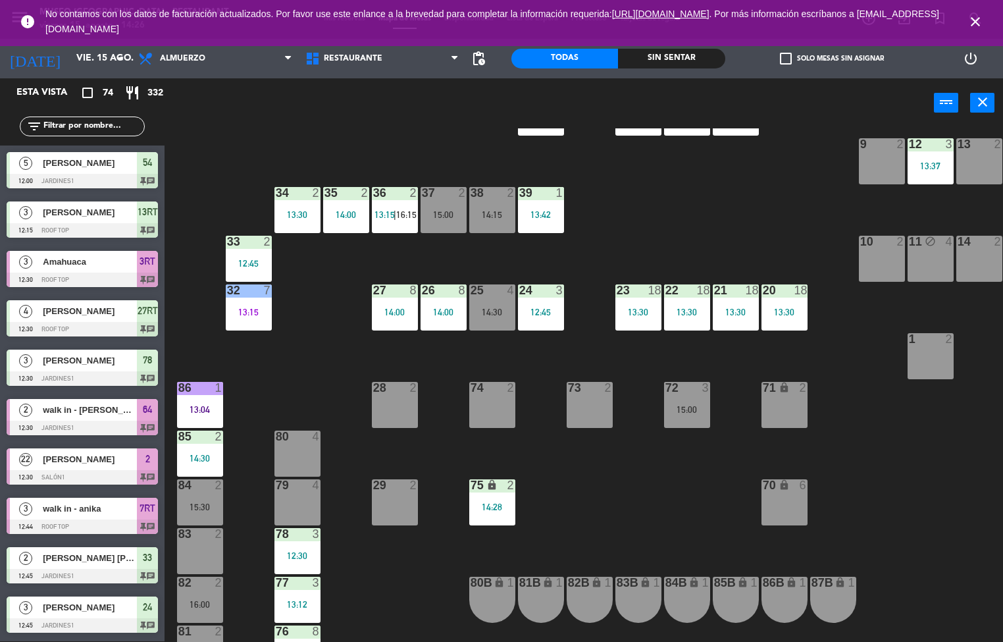
scroll to position [160, 0]
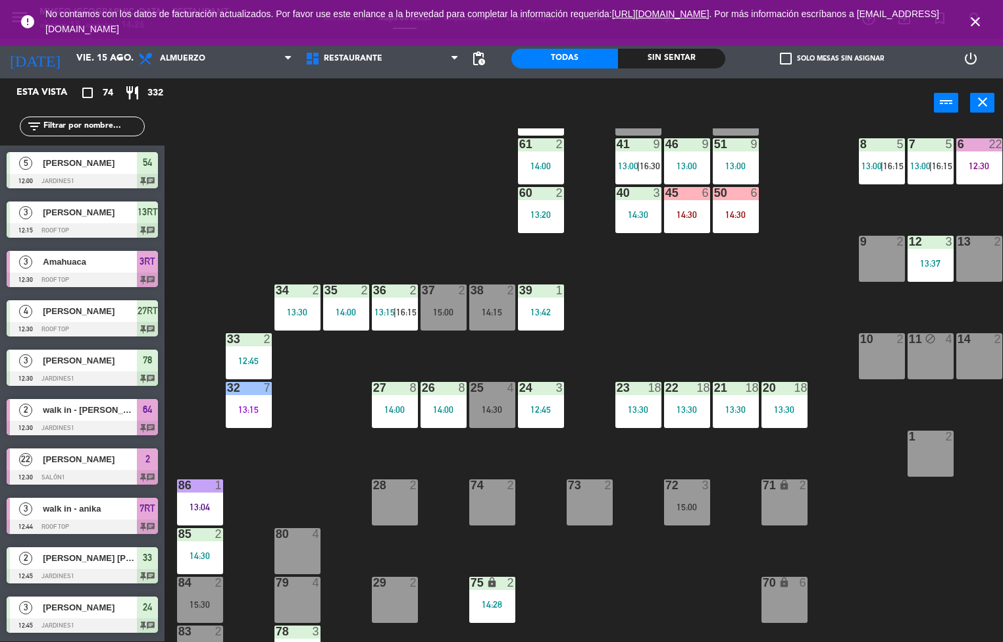
click at [297, 316] on div "13:30" at bounding box center [298, 311] width 46 height 9
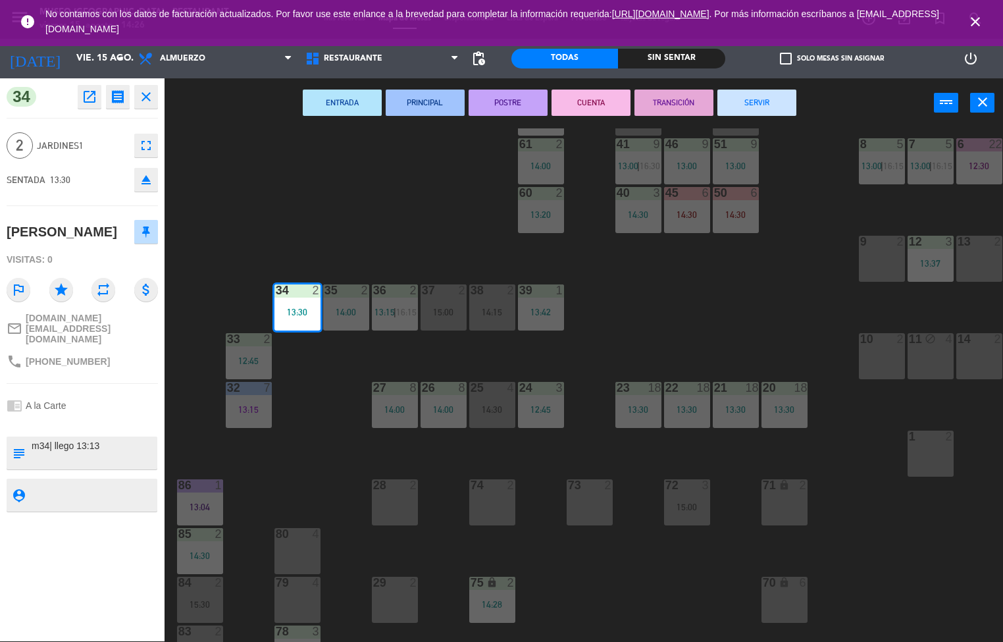
click at [429, 101] on button "PRINCIPAL" at bounding box center [425, 103] width 79 height 26
click at [421, 176] on div "44 5 13:30 | 15:30 49 2 54 5 12:00 64 2 12:30 48 2 15:00 53 4 14:15 | 16:15 63 …" at bounding box center [588, 385] width 829 height 514
click at [366, 295] on div "2" at bounding box center [365, 290] width 8 height 12
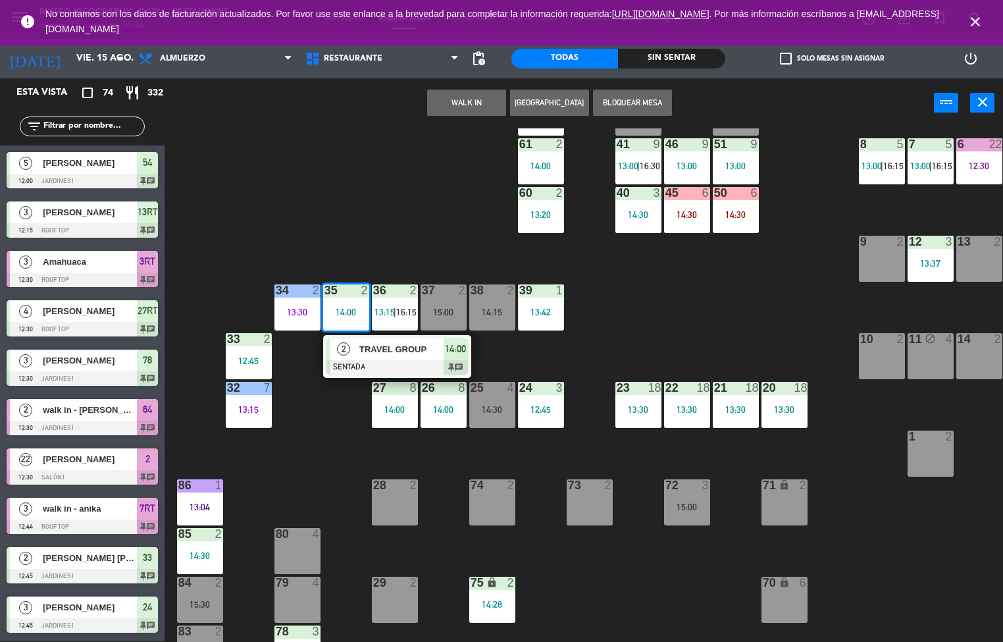
scroll to position [1, 0]
click at [373, 358] on div "TRAVEL GROUP" at bounding box center [401, 349] width 86 height 22
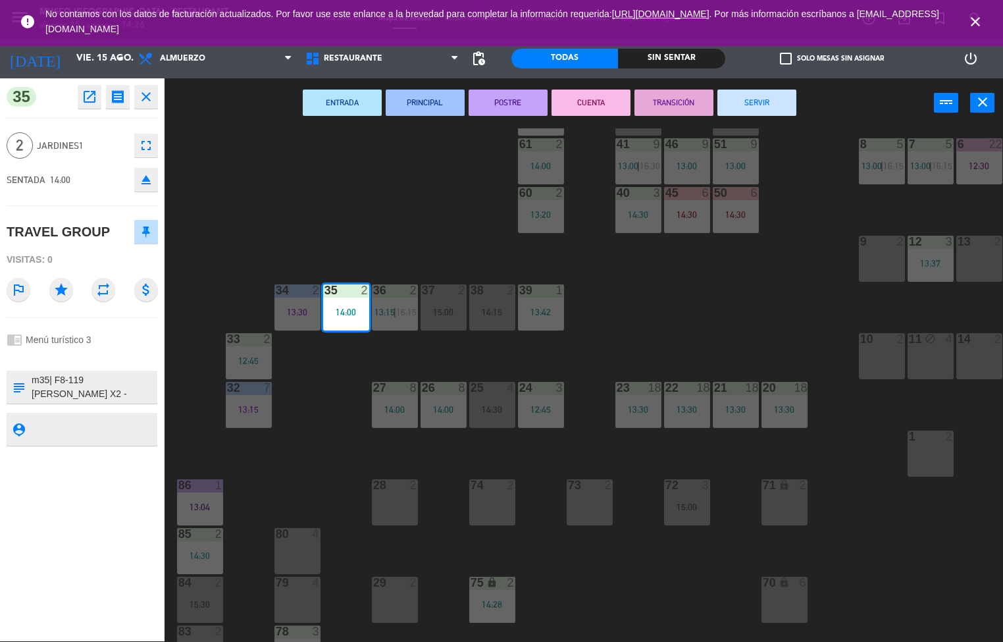
click at [322, 90] on div "ENTRADA PRINCIPAL POSTRE CUENTA TRANSICIÓN SERVIR power_input close" at bounding box center [550, 103] width 770 height 50
click at [377, 178] on div "44 5 13:30 | 15:30 49 2 54 5 12:00 64 2 12:30 48 2 15:00 53 4 14:15 | 16:15 63 …" at bounding box center [588, 385] width 829 height 514
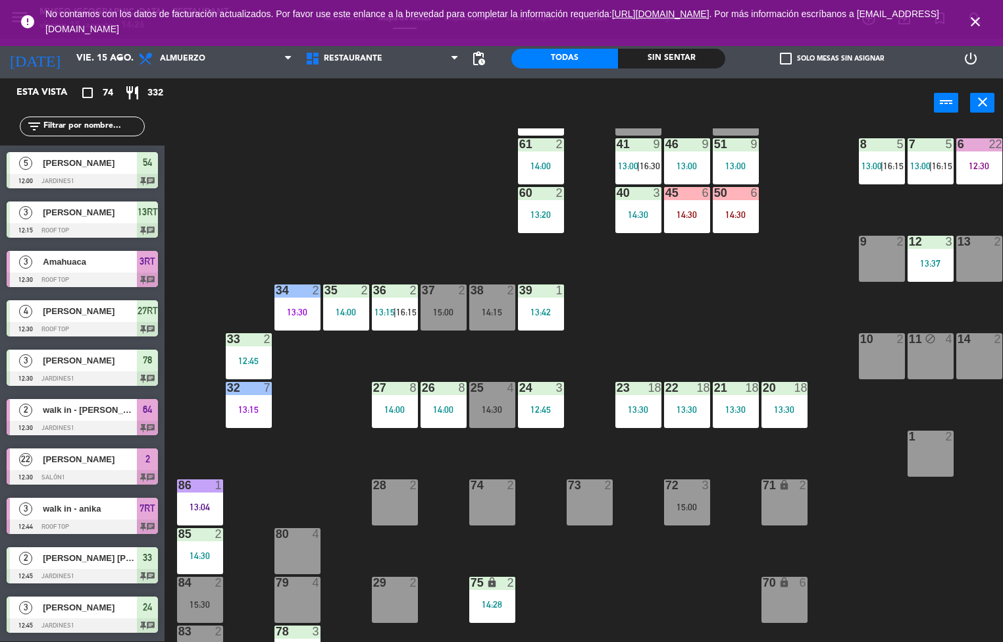
click at [396, 311] on span "|" at bounding box center [395, 312] width 3 height 11
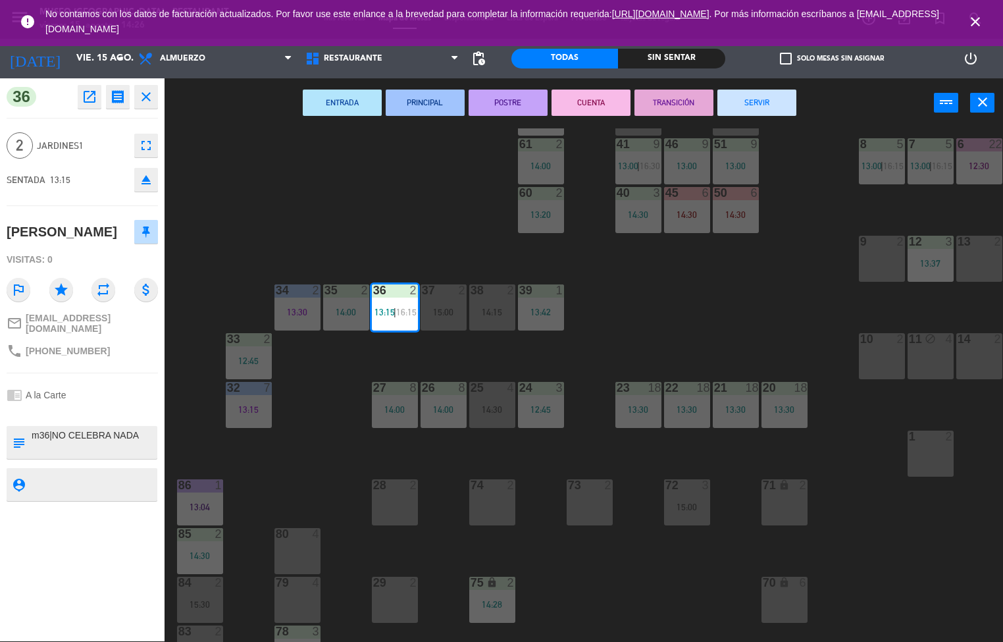
click at [670, 317] on div "44 5 13:30 | 15:30 49 2 54 5 12:00 64 2 12:30 48 2 15:00 53 4 14:15 | 16:15 63 …" at bounding box center [588, 385] width 829 height 514
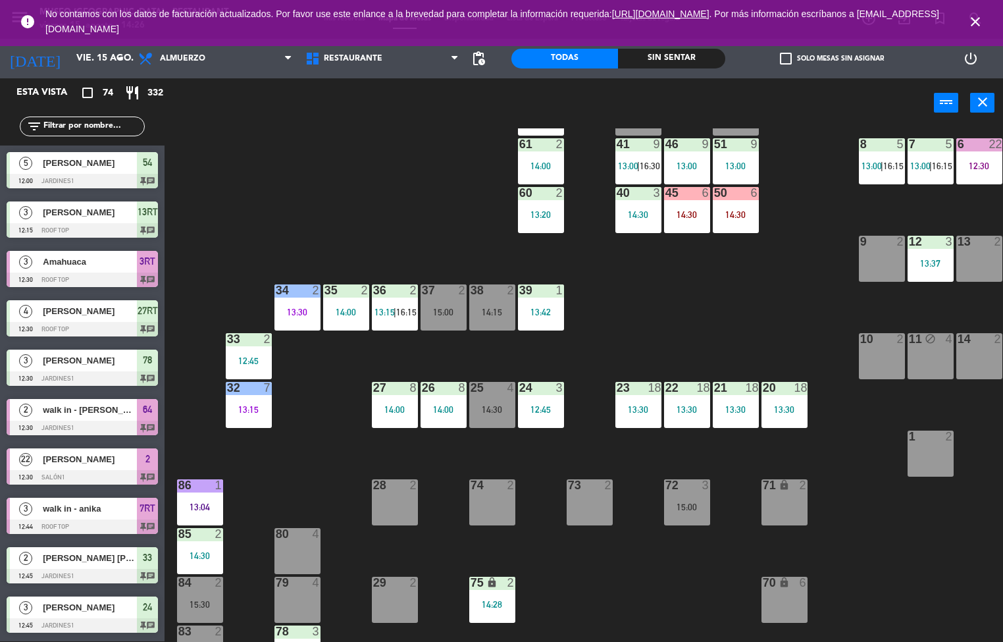
click at [646, 314] on div "44 5 13:30 | 15:30 49 2 54 5 12:00 64 2 12:30 48 2 15:00 53 4 14:15 | 16:15 63 …" at bounding box center [588, 385] width 829 height 514
click at [540, 312] on div "13:42" at bounding box center [541, 311] width 46 height 9
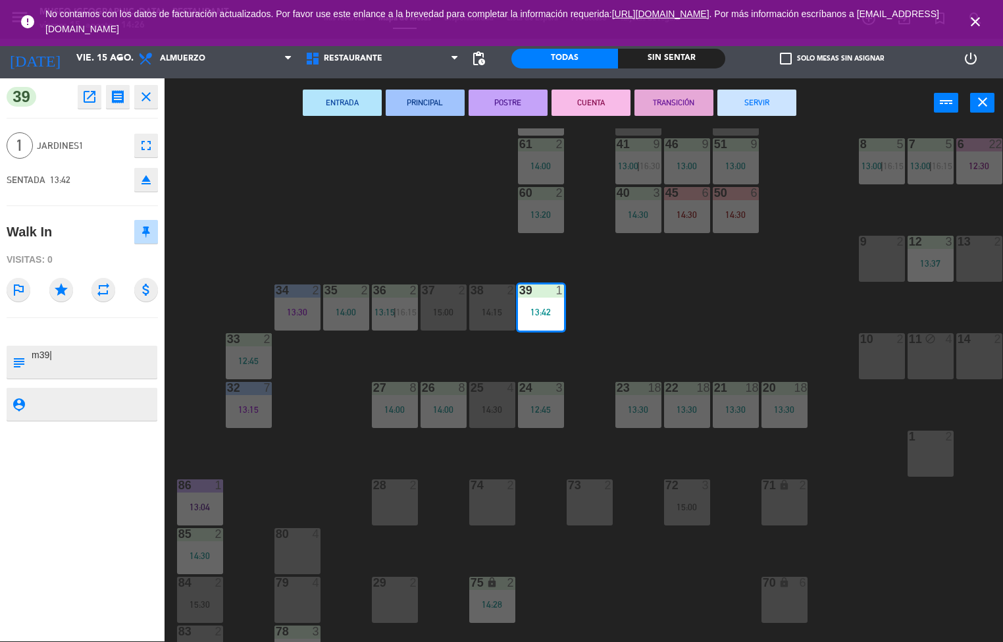
click at [329, 99] on button "ENTRADA" at bounding box center [342, 103] width 79 height 26
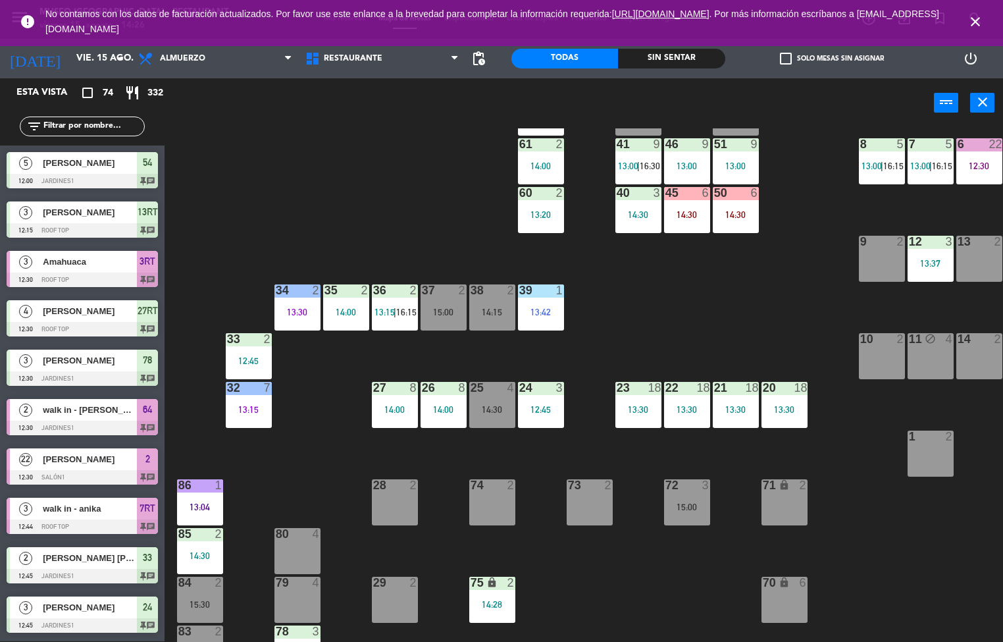
click at [352, 188] on div "44 5 13:30 | 15:30 49 2 54 5 12:00 64 2 12:30 48 2 15:00 53 4 14:15 | 16:15 63 …" at bounding box center [588, 385] width 829 height 514
click at [712, 329] on div "44 5 13:30 | 15:30 49 2 54 5 12:00 64 2 12:30 48 2 15:00 53 4 14:15 | 16:15 63 …" at bounding box center [588, 385] width 829 height 514
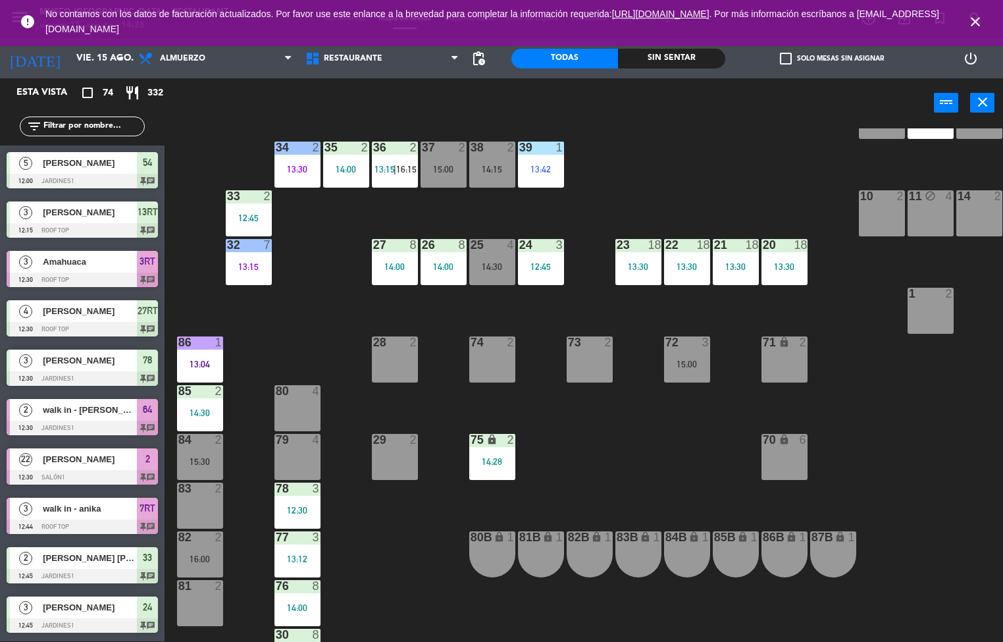
scroll to position [307, 0]
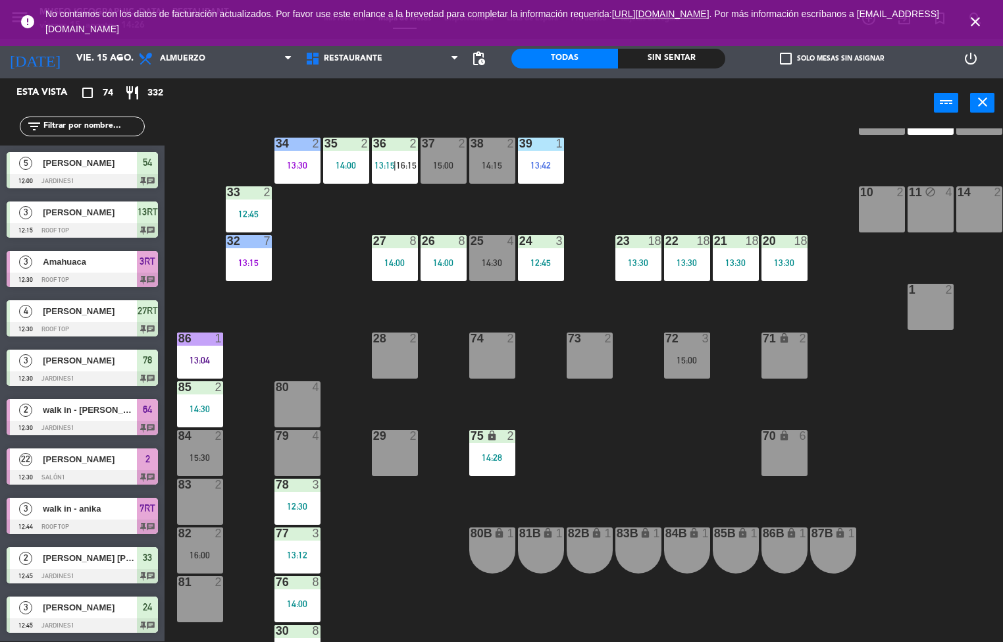
click at [433, 243] on div at bounding box center [444, 241] width 22 height 12
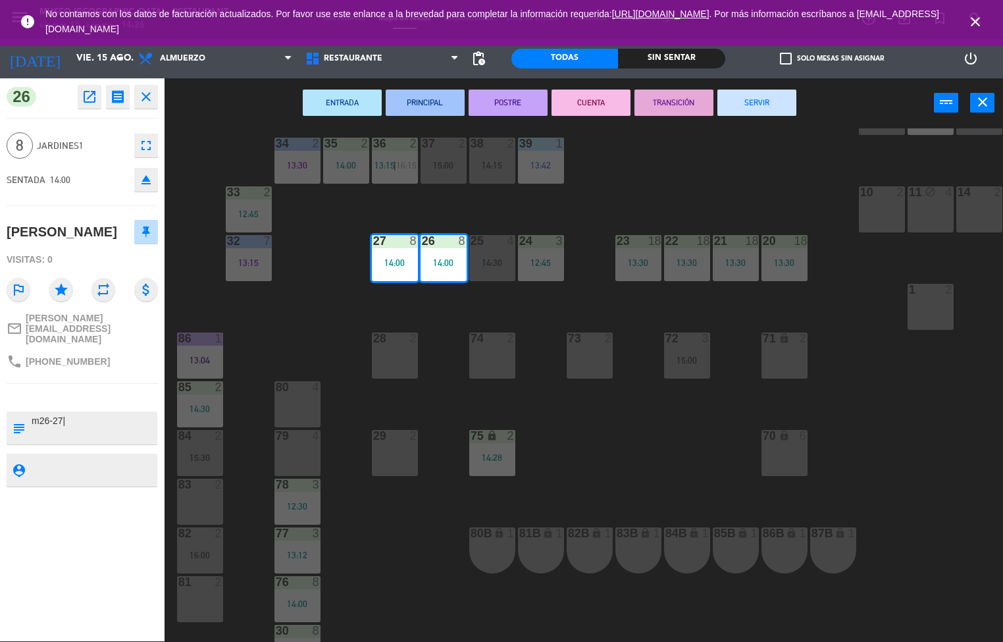
click at [342, 99] on button "ENTRADA" at bounding box center [342, 103] width 79 height 26
click at [705, 158] on div "44 5 13:30 | 15:30 49 2 54 5 12:00 64 2 12:30 48 2 15:00 53 4 14:15 | 16:15 63 …" at bounding box center [588, 385] width 829 height 514
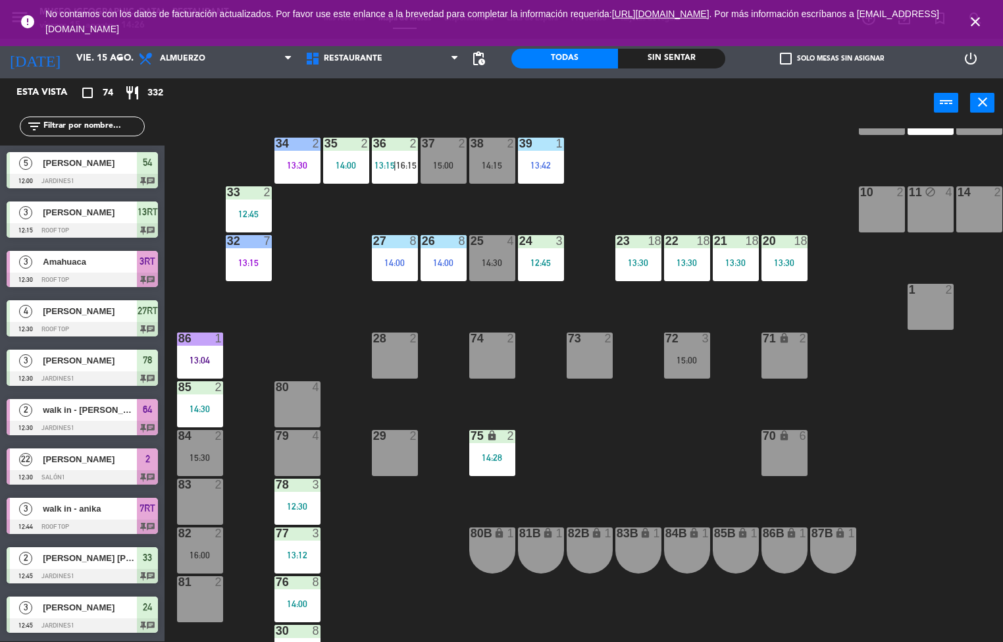
click at [548, 241] on div at bounding box center [541, 241] width 22 height 12
click at [603, 297] on div "menu [GEOGRAPHIC_DATA] - Restaurant viernes 15. agosto - 14:26 Mis reservas Map…" at bounding box center [501, 321] width 1003 height 642
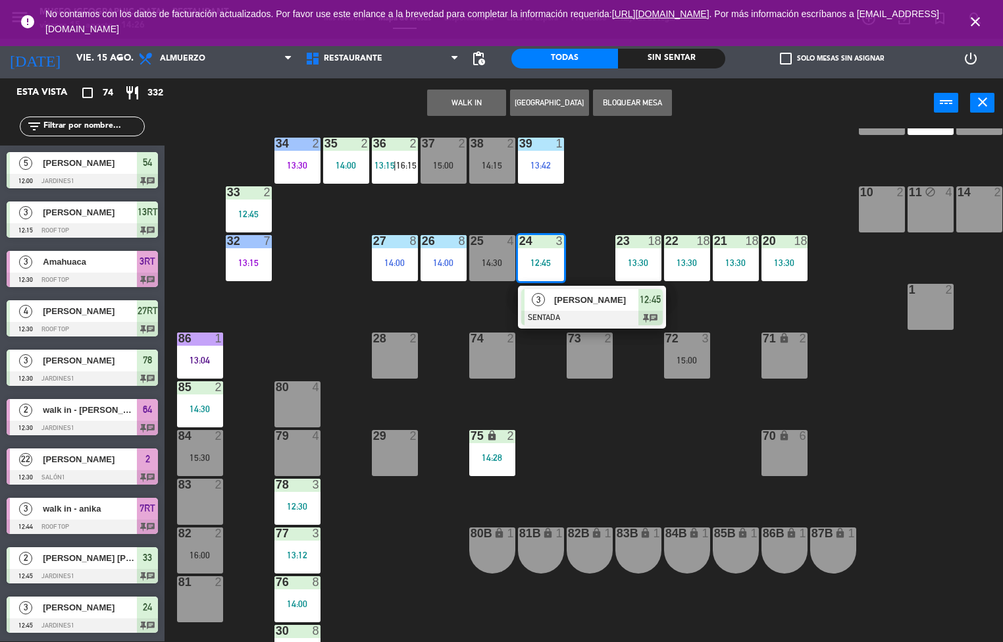
scroll to position [1, 0]
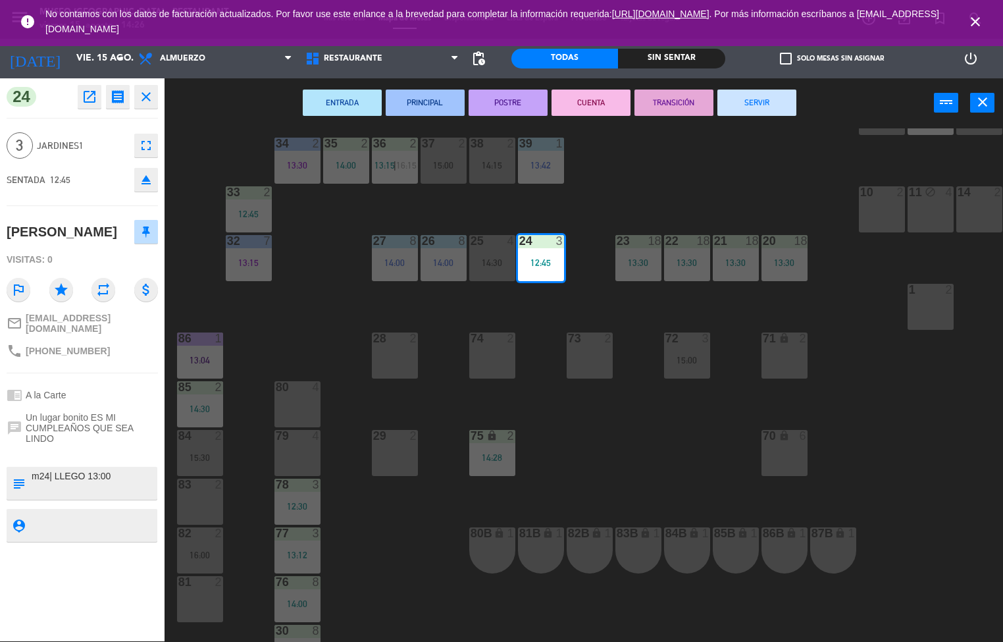
click at [423, 101] on button "PRINCIPAL" at bounding box center [425, 103] width 79 height 26
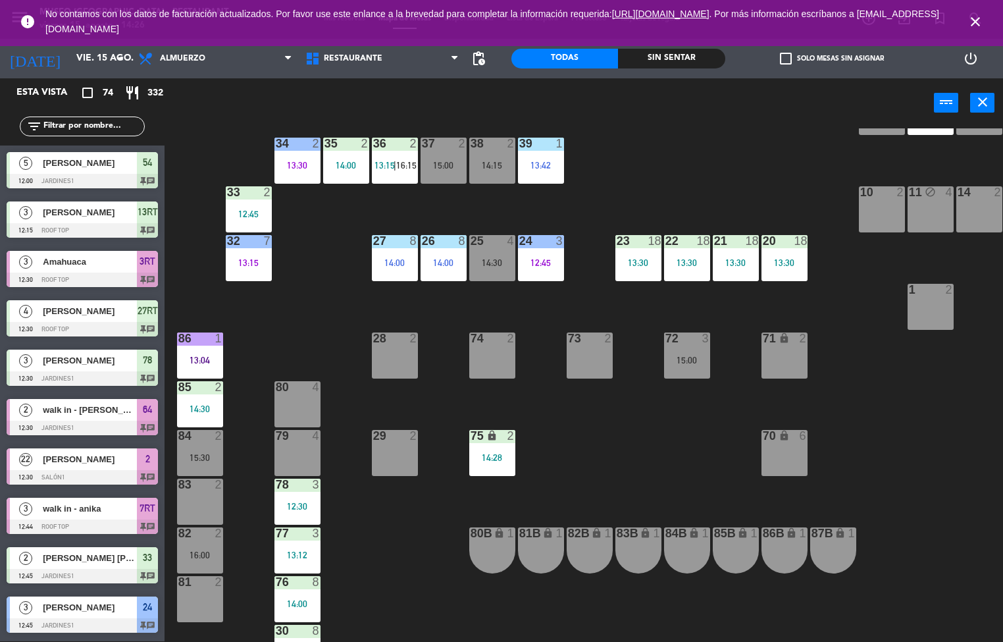
click at [726, 169] on div "44 5 13:30 | 15:30 49 2 54 5 12:00 64 2 12:30 48 2 15:00 53 4 14:15 | 16:15 63 …" at bounding box center [588, 385] width 829 height 514
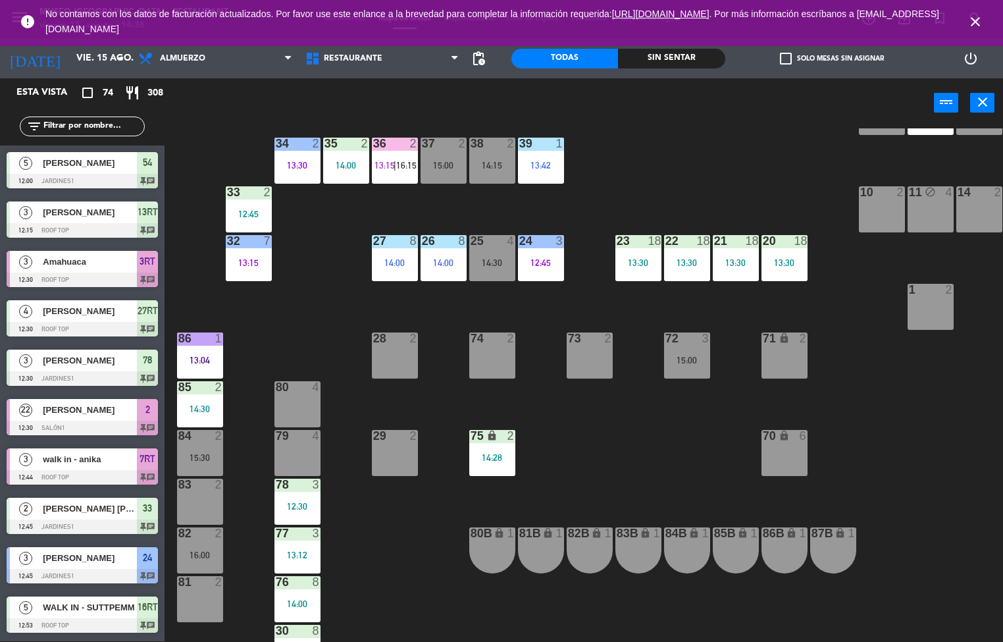
click at [401, 460] on div "29 2" at bounding box center [395, 453] width 46 height 46
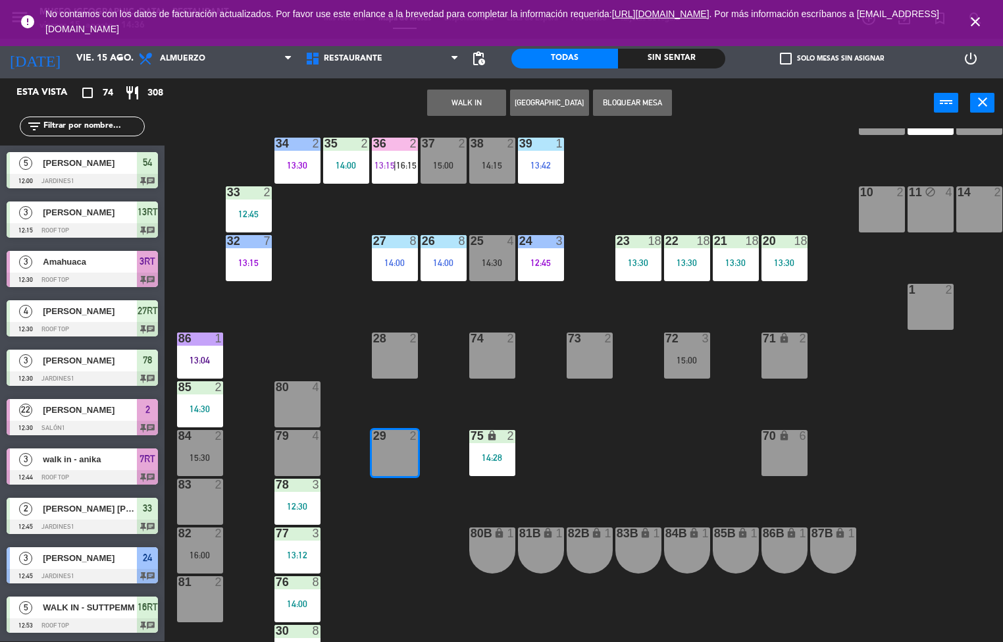
click at [394, 573] on div "44 5 13:30 | 15:30 49 2 54 5 12:00 64 2 48 2 15:00 53 4 14:15 | 16:15 63 warnin…" at bounding box center [588, 385] width 829 height 514
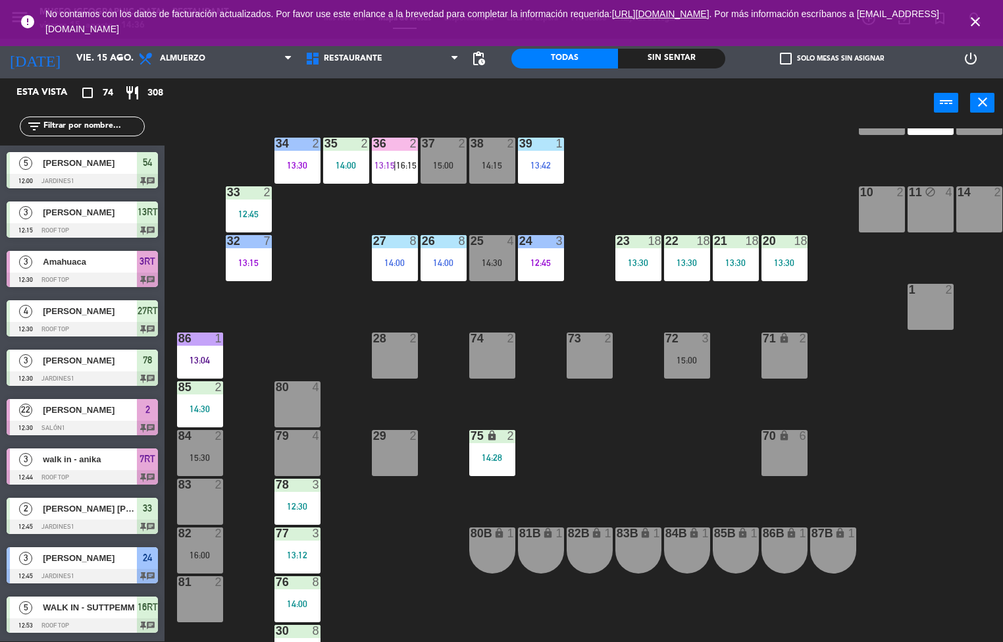
click at [360, 573] on div "44 5 13:30 | 15:30 49 2 54 5 12:00 64 2 48 2 15:00 53 4 14:15 | 16:15 63 warnin…" at bounding box center [588, 385] width 829 height 514
click at [363, 581] on div "44 5 13:30 | 15:30 49 2 54 5 12:00 64 2 48 2 15:00 53 4 14:15 | 16:15 63 warnin…" at bounding box center [588, 385] width 829 height 514
click at [317, 401] on div "80 4" at bounding box center [298, 404] width 46 height 46
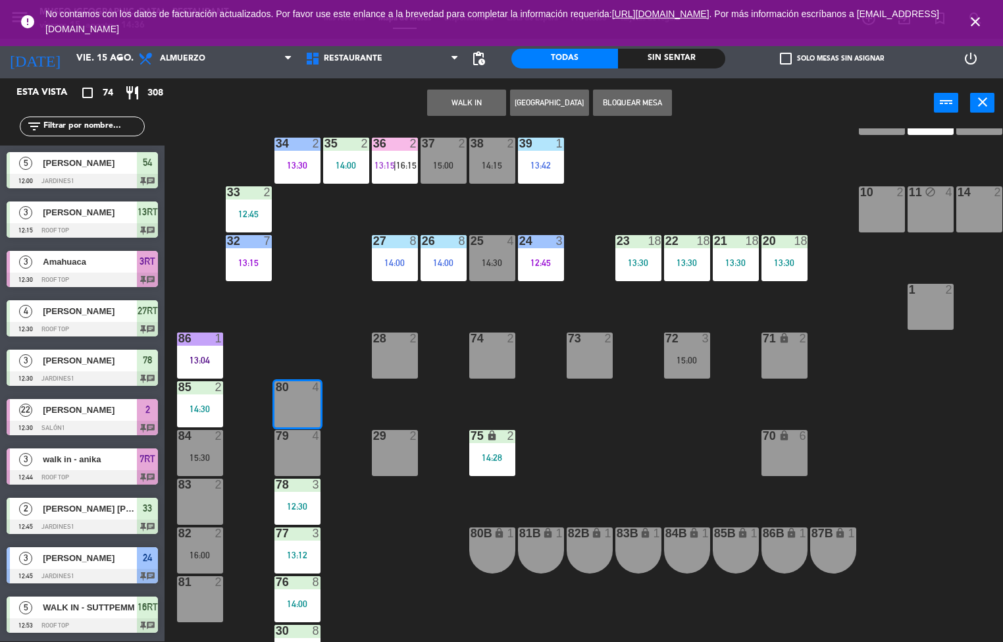
click at [308, 326] on div "44 5 13:30 | 15:30 49 2 54 5 12:00 64 2 48 2 15:00 53 4 14:15 | 16:15 63 warnin…" at bounding box center [588, 385] width 829 height 514
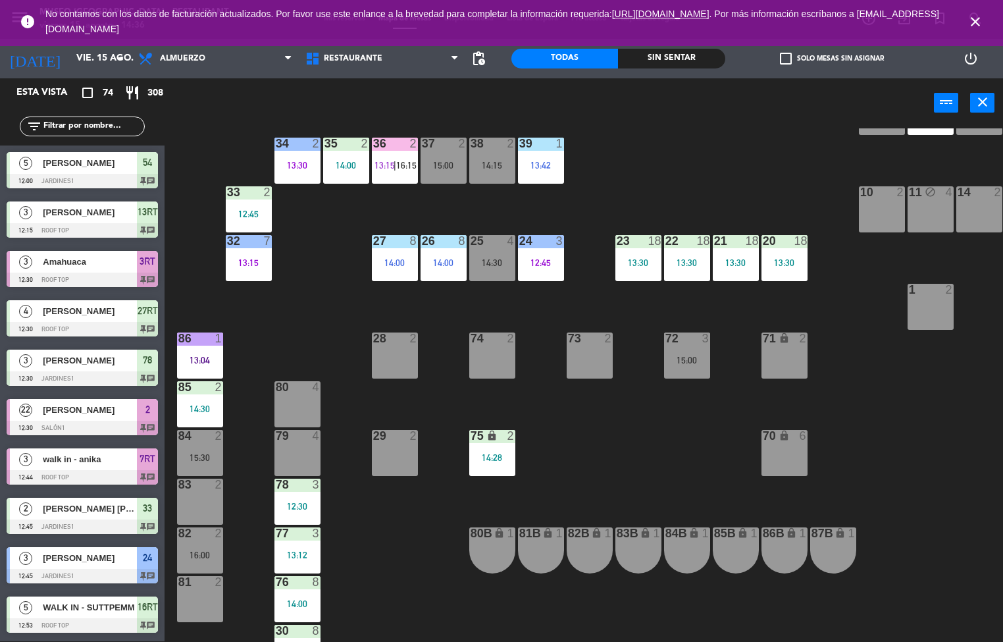
click at [652, 480] on div "44 5 13:30 | 15:30 49 2 54 5 12:00 64 2 48 2 15:00 53 4 14:15 | 16:15 63 warnin…" at bounding box center [588, 385] width 829 height 514
click at [300, 402] on div "80 4" at bounding box center [298, 404] width 46 height 46
click at [596, 421] on div "44 5 13:30 | 15:30 49 2 54 5 12:00 64 2 48 2 15:00 53 4 14:15 | 16:15 63 warnin…" at bounding box center [588, 385] width 829 height 514
click at [295, 413] on div "80 4" at bounding box center [298, 404] width 46 height 46
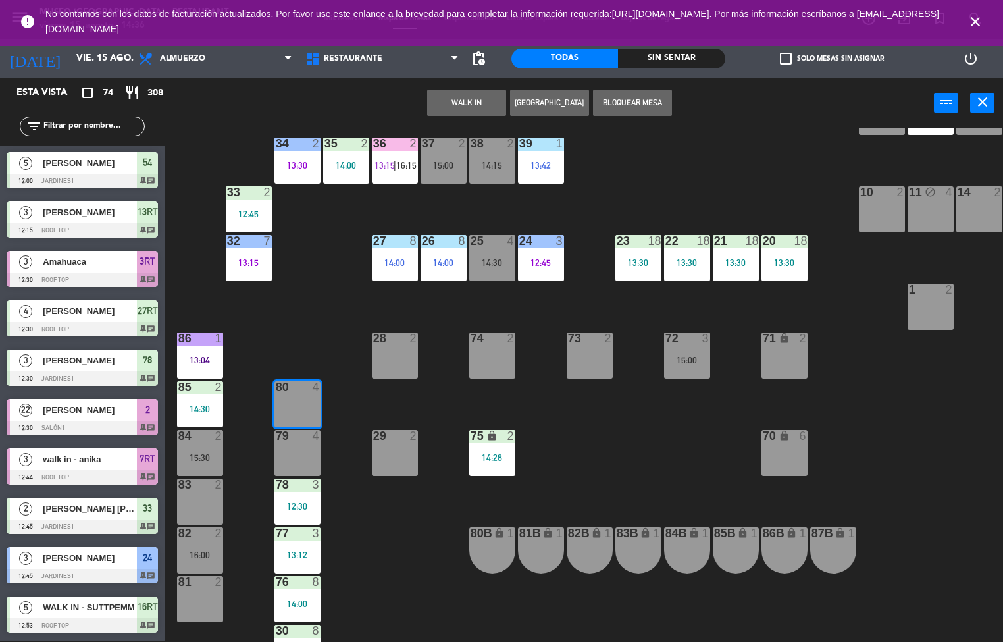
click at [296, 408] on div "80 4" at bounding box center [298, 404] width 46 height 46
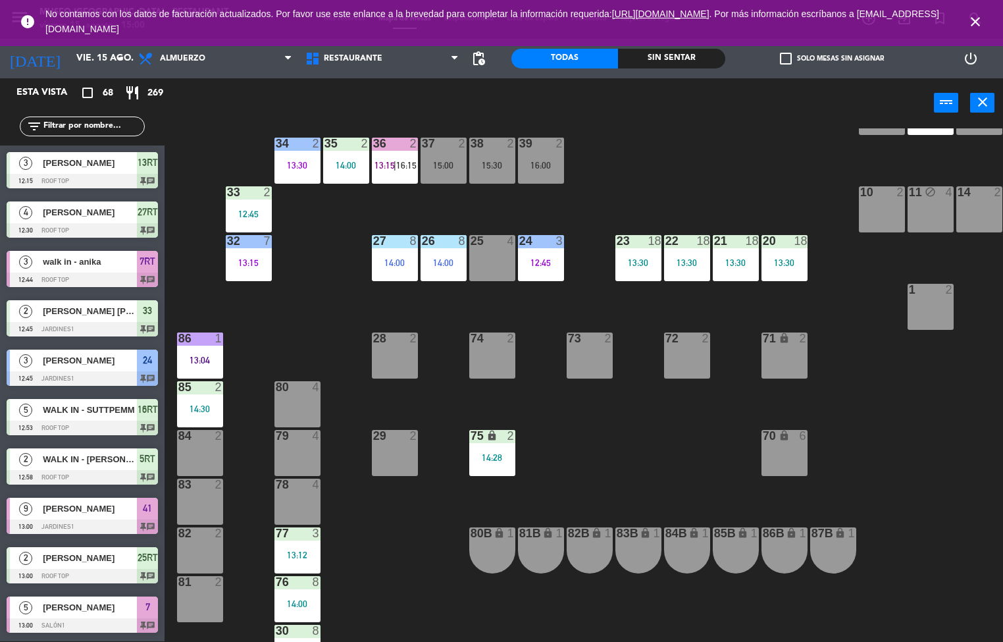
scroll to position [225, 0]
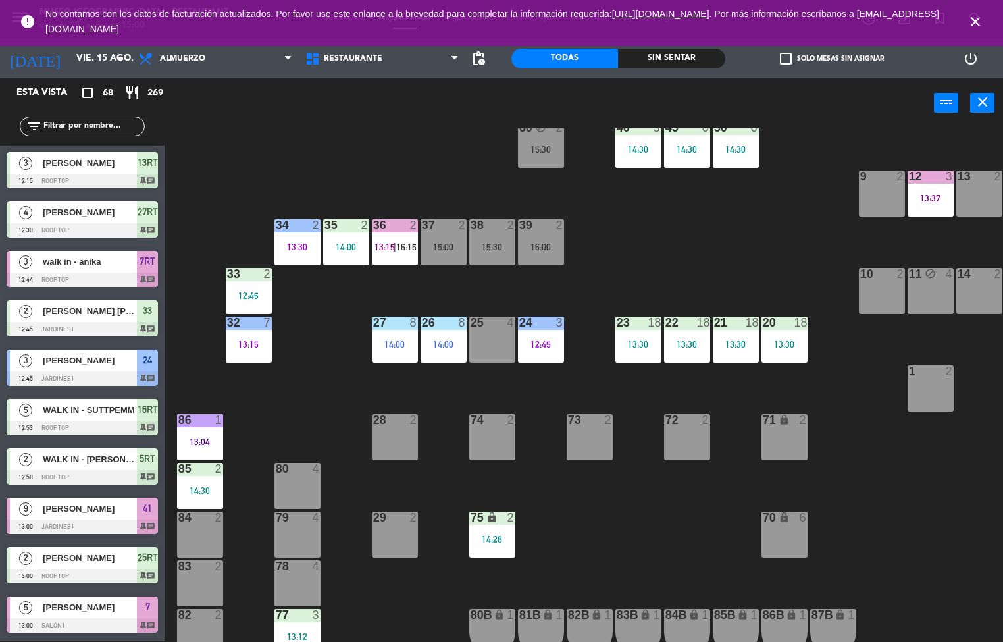
click at [237, 284] on div "33 2 12:45" at bounding box center [249, 291] width 46 height 46
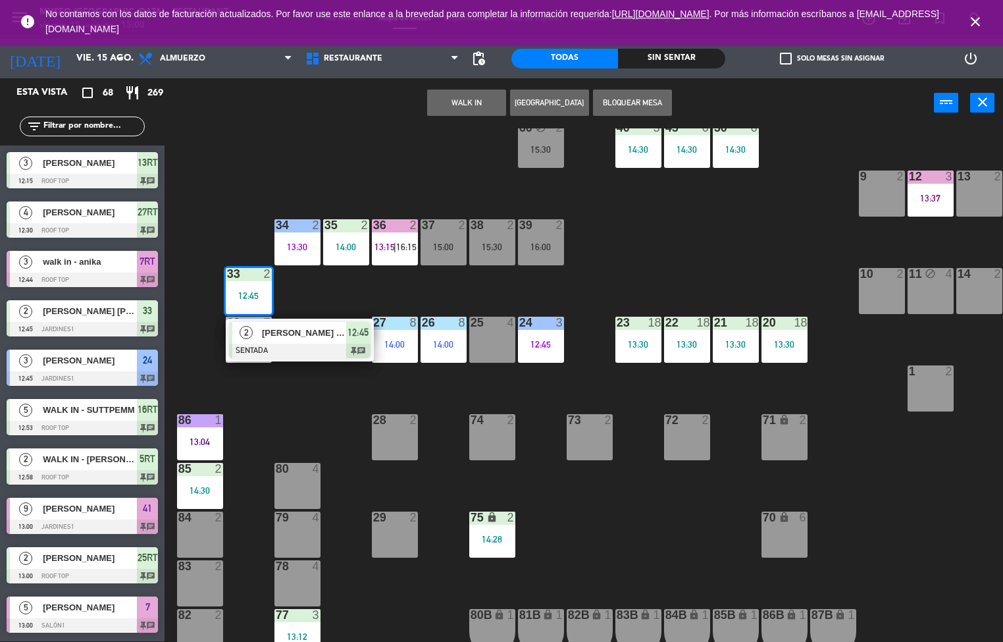
click at [313, 342] on div "[PERSON_NAME] [PERSON_NAME]" at bounding box center [304, 333] width 86 height 22
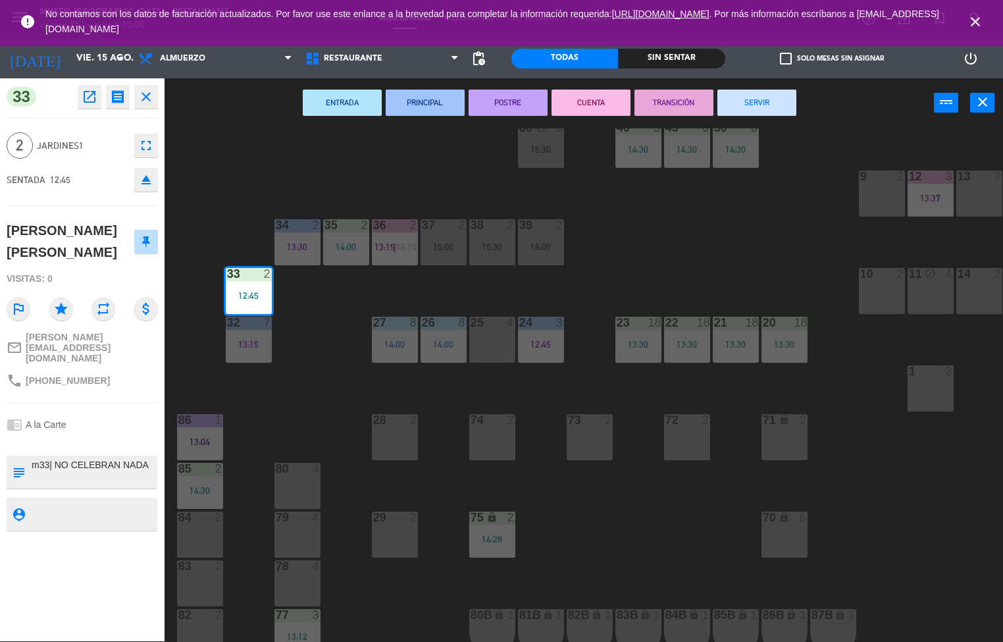
click at [315, 348] on div "44 5 13:30 | 16:15 49 2 15:00 54 5 15:30 64 1 14:54 48 2 15:00 53 4 14:15 | 16:…" at bounding box center [588, 385] width 829 height 514
